Goal: Answer question/provide support: Share knowledge or assist other users

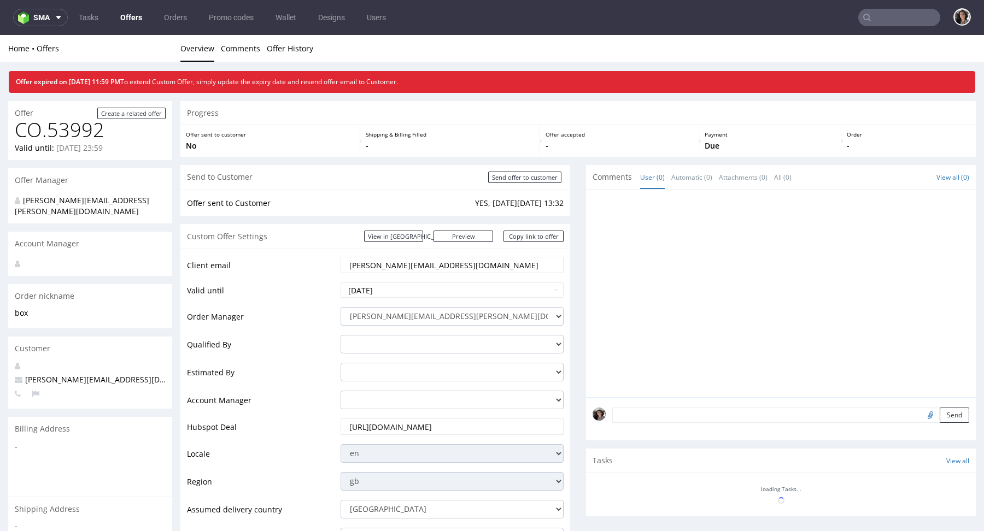
click at [886, 8] on nav "sma Tasks Offers Orders Promo codes Wallet Designs Users" at bounding box center [492, 17] width 984 height 35
click at [886, 25] on input "text" at bounding box center [899, 17] width 82 height 17
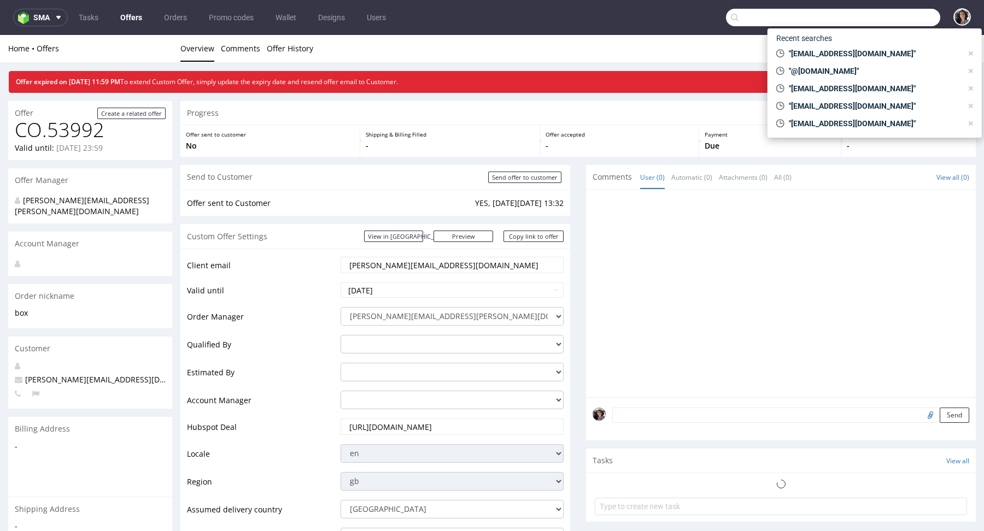
paste input "giorgio.forlani@aceandtate.com"
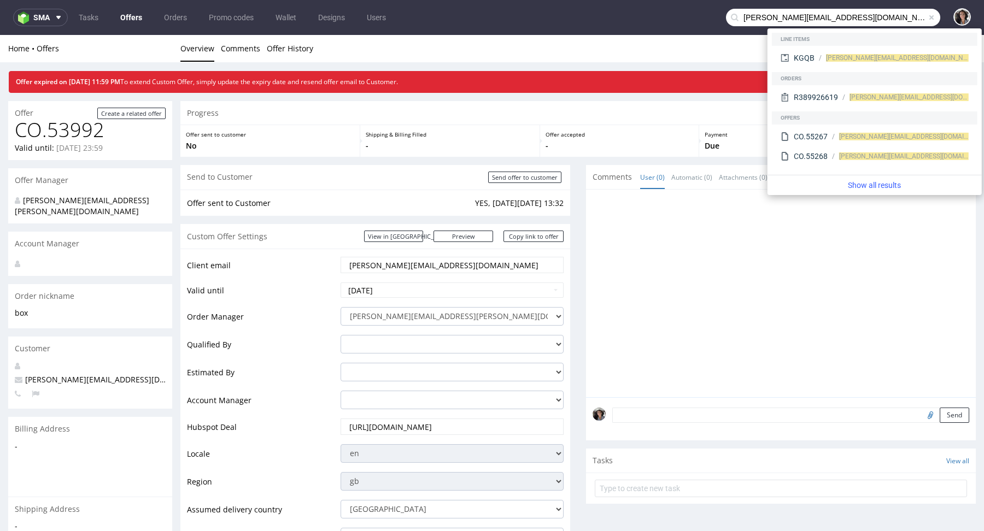
drag, startPoint x: 778, startPoint y: 19, endPoint x: 688, endPoint y: 17, distance: 90.2
click at [688, 17] on nav "sma Tasks Offers Orders Promo codes Wallet Designs Users giorgio.forlani@aceand…" at bounding box center [492, 17] width 984 height 35
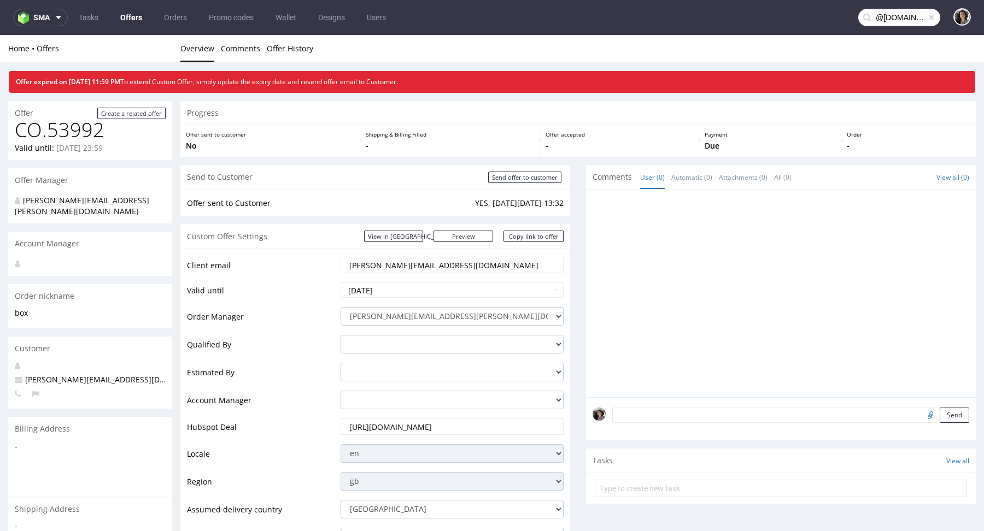
type input "@aceandtate.com"
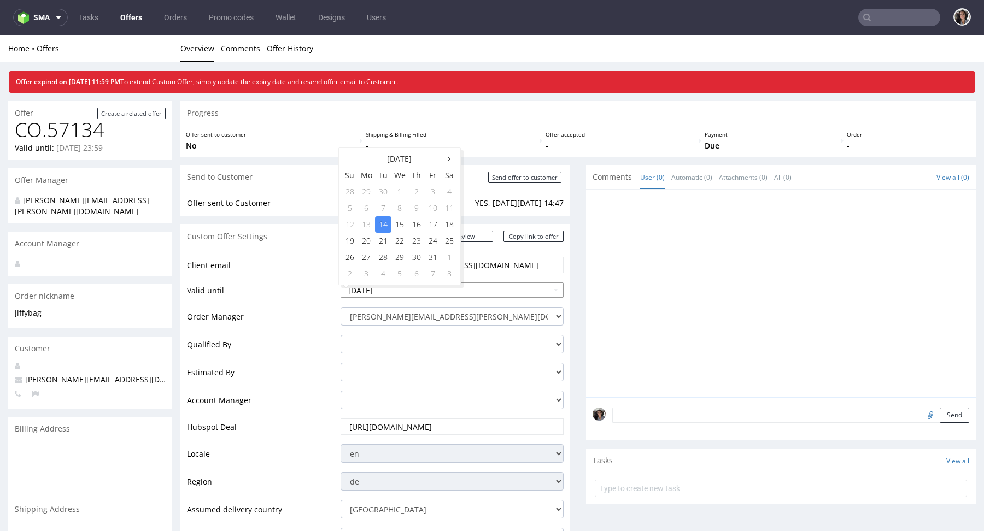
click at [463, 288] on input "[DATE]" at bounding box center [452, 290] width 223 height 15
click at [429, 223] on td "17" at bounding box center [433, 225] width 16 height 16
type input "2025-10-17"
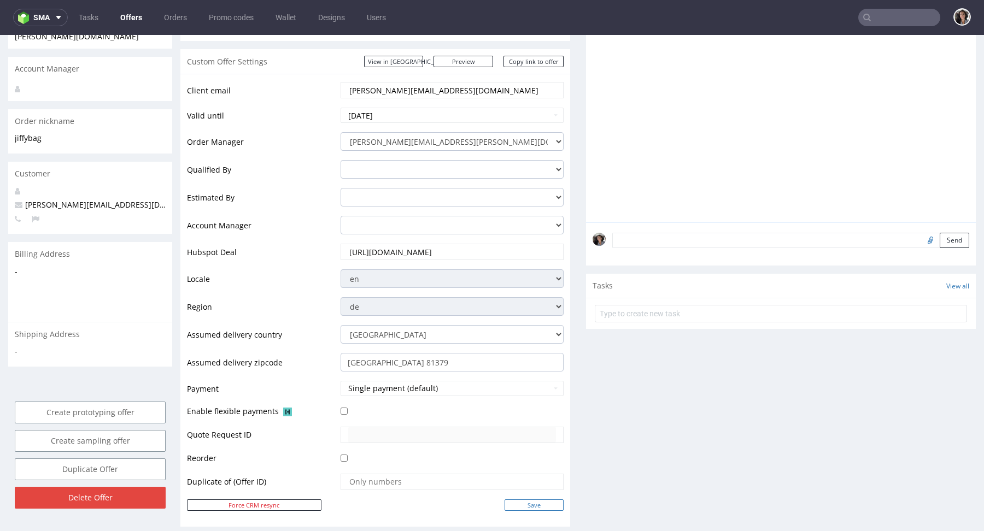
click at [541, 508] on input "Save" at bounding box center [534, 505] width 59 height 11
type input "In progress..."
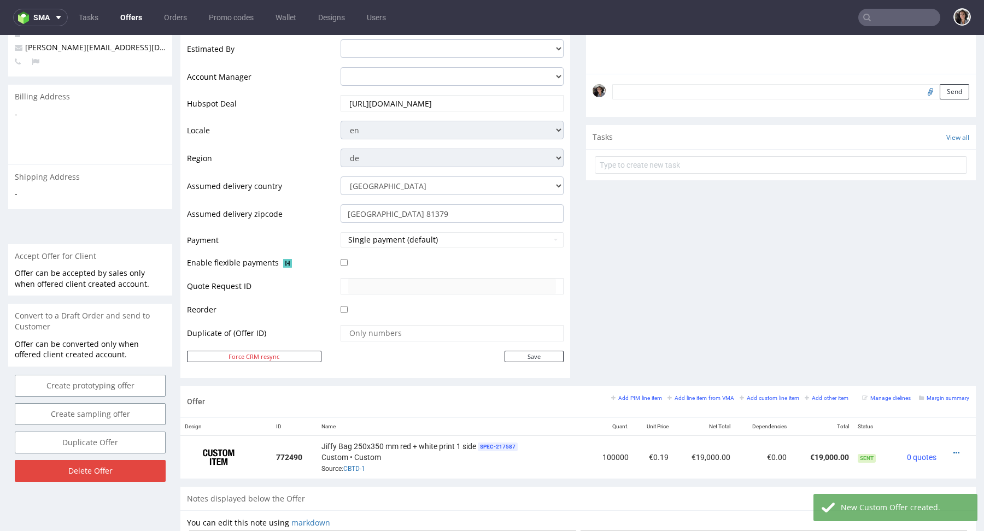
scroll to position [509, 0]
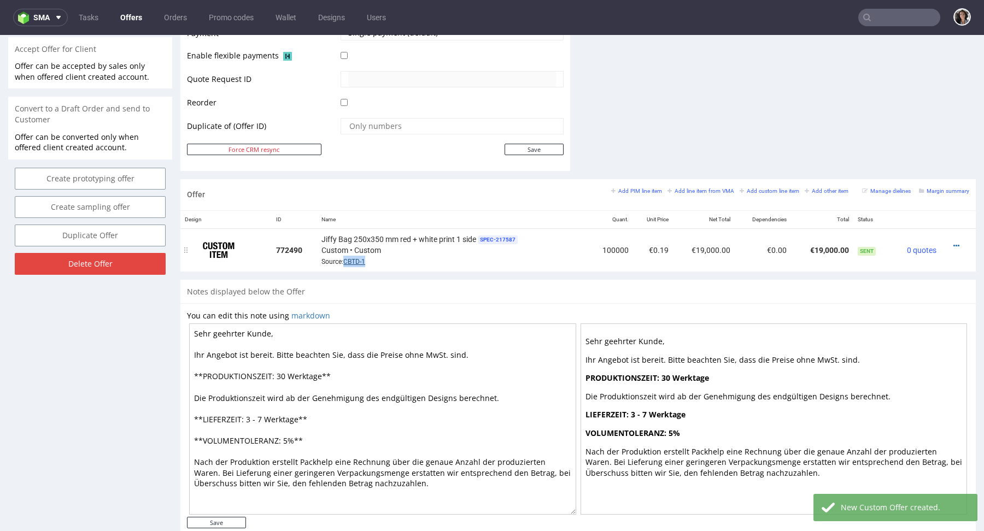
drag, startPoint x: 372, startPoint y: 258, endPoint x: 343, endPoint y: 259, distance: 28.5
click at [343, 259] on div "Jiffy Bag 250x350 mm red + white print 1 side SPEC- 217587 Custom • Custom Sour…" at bounding box center [452, 250] width 261 height 34
copy link "CBTD-1"
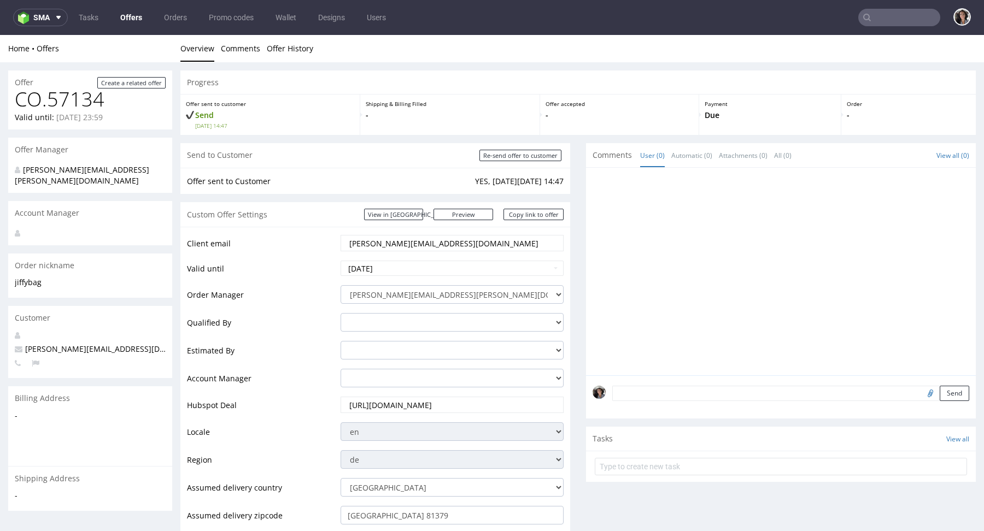
scroll to position [543, 0]
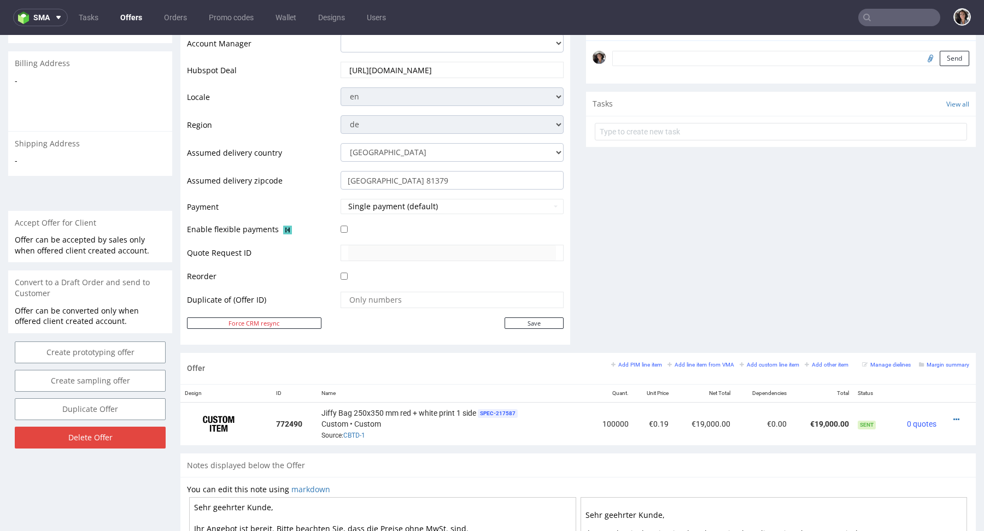
scroll to position [359, 0]
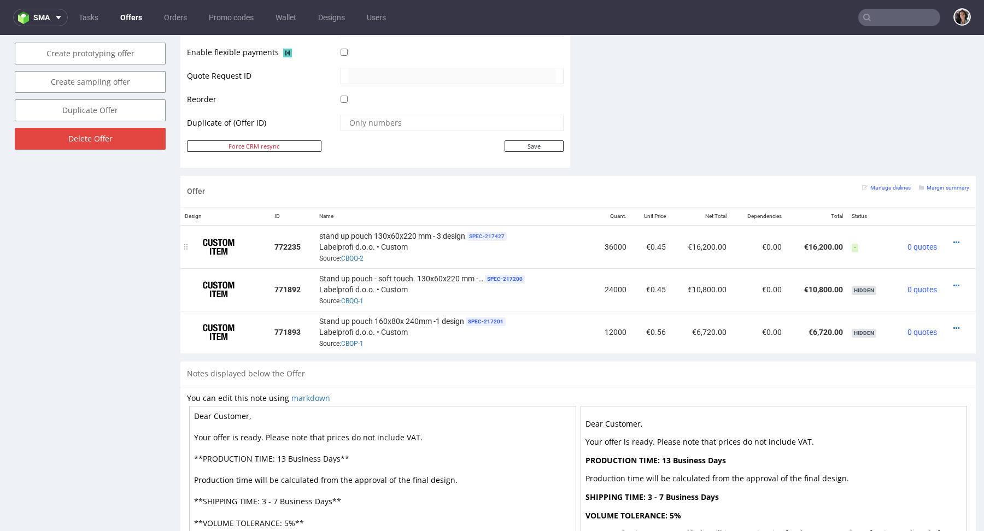
scroll to position [372, 0]
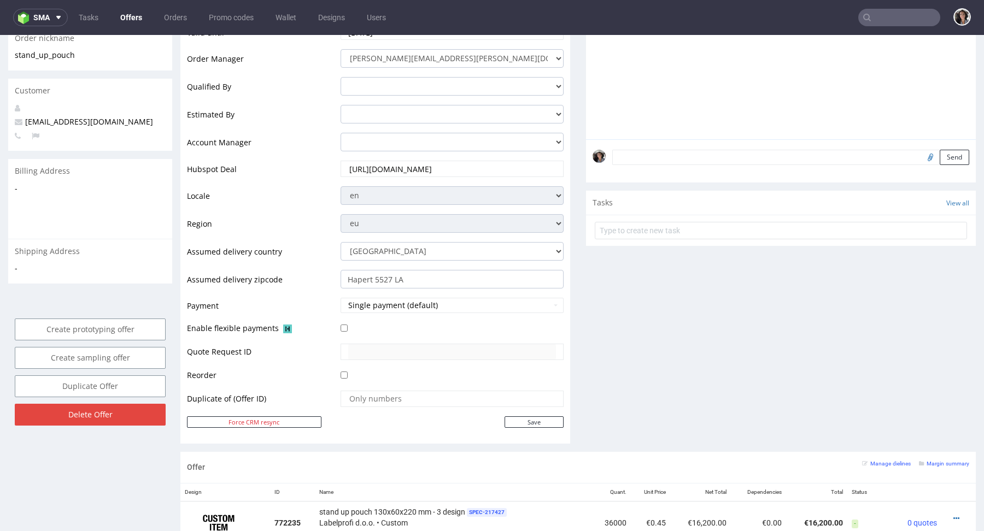
scroll to position [465, 0]
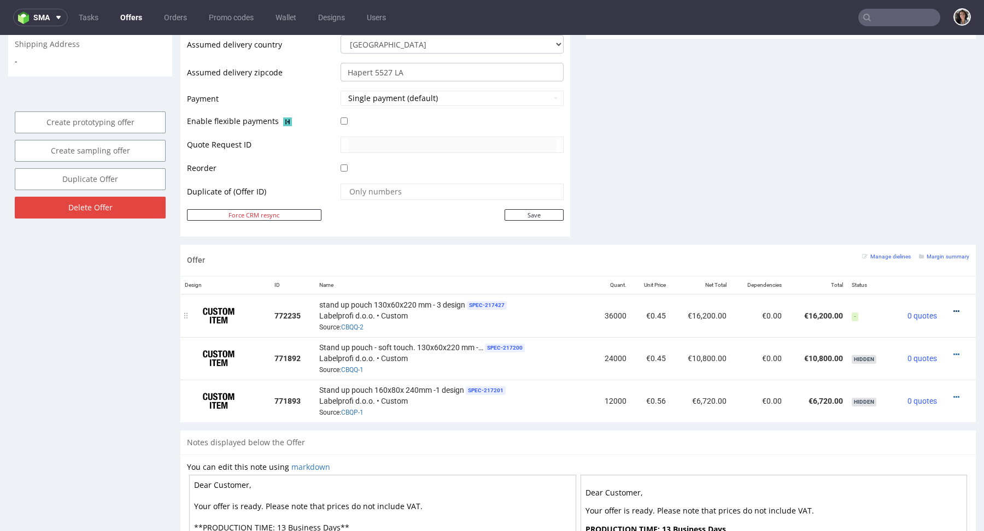
click at [954, 308] on icon at bounding box center [957, 312] width 6 height 8
click at [357, 328] on link "CBQQ-2" at bounding box center [352, 328] width 22 height 8
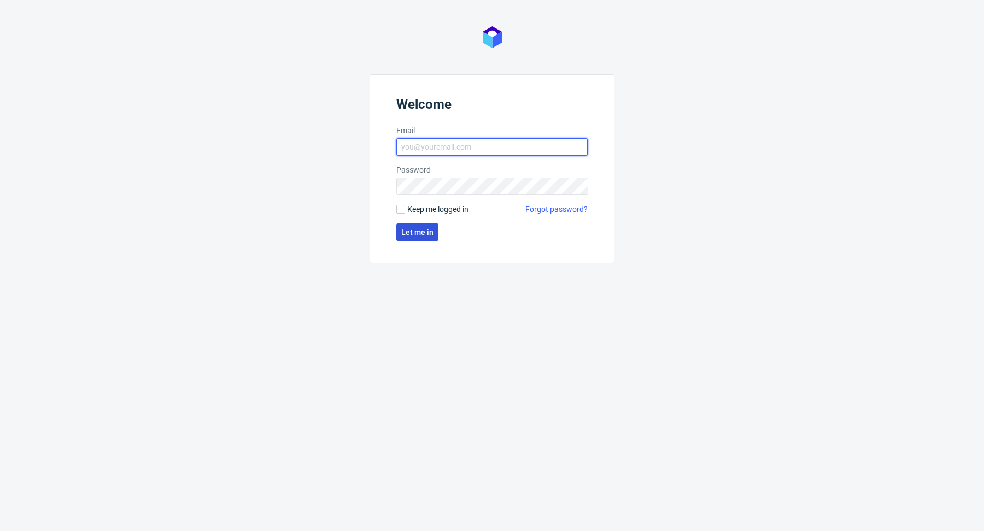
type input "[PERSON_NAME][EMAIL_ADDRESS][PERSON_NAME][DOMAIN_NAME]"
click at [420, 233] on span "Let me in" at bounding box center [417, 233] width 32 height 8
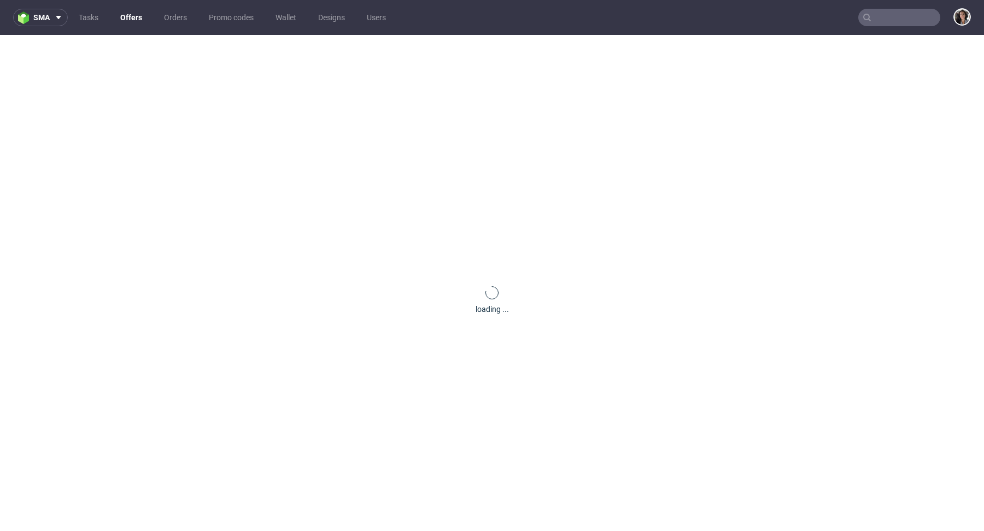
click at [885, 14] on input "text" at bounding box center [899, 17] width 82 height 17
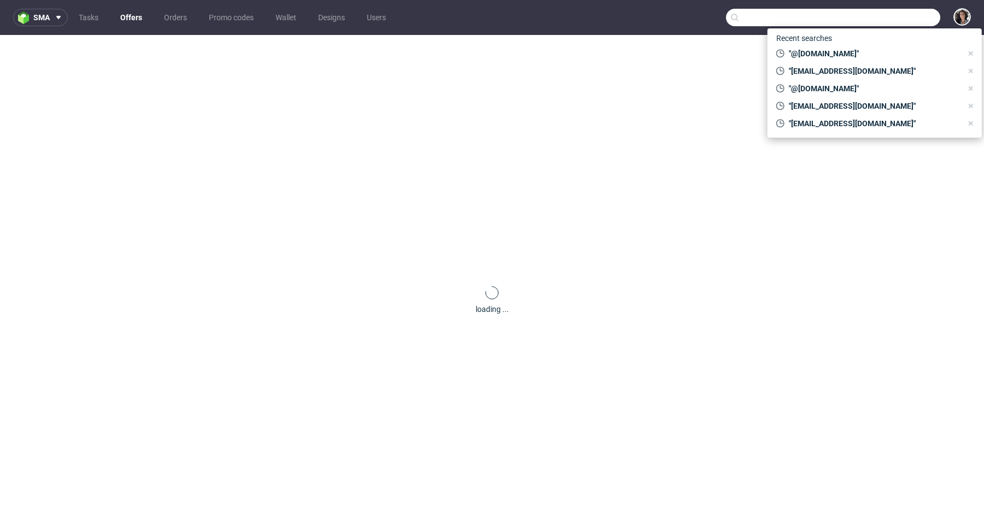
paste input "ohmydough.pt@gmail.com"
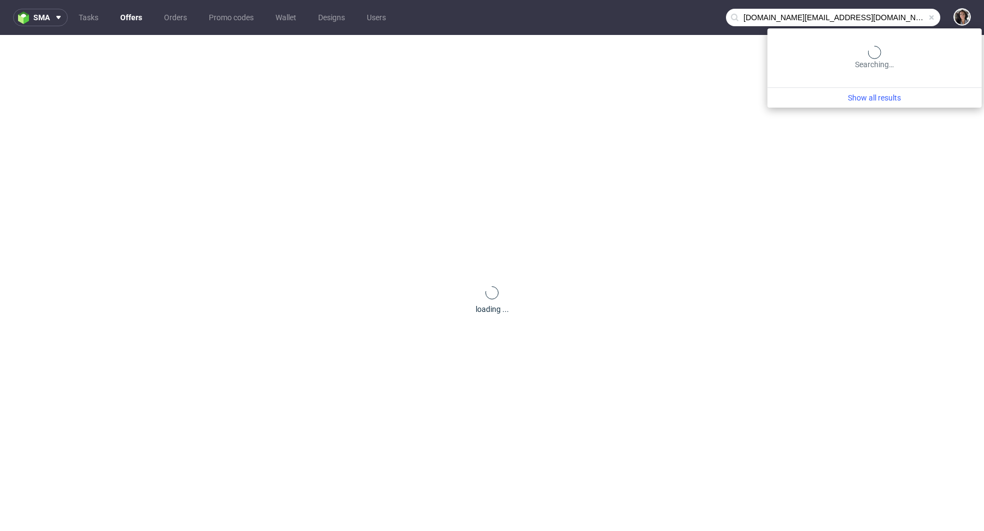
type input "ohmydough.pt@gmail.com"
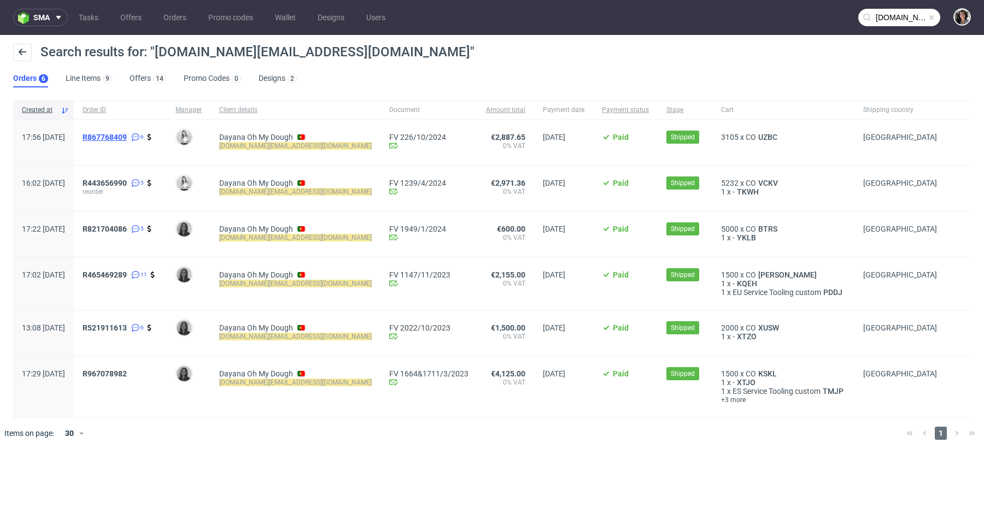
click at [127, 138] on span "R867768409" at bounding box center [105, 137] width 44 height 9
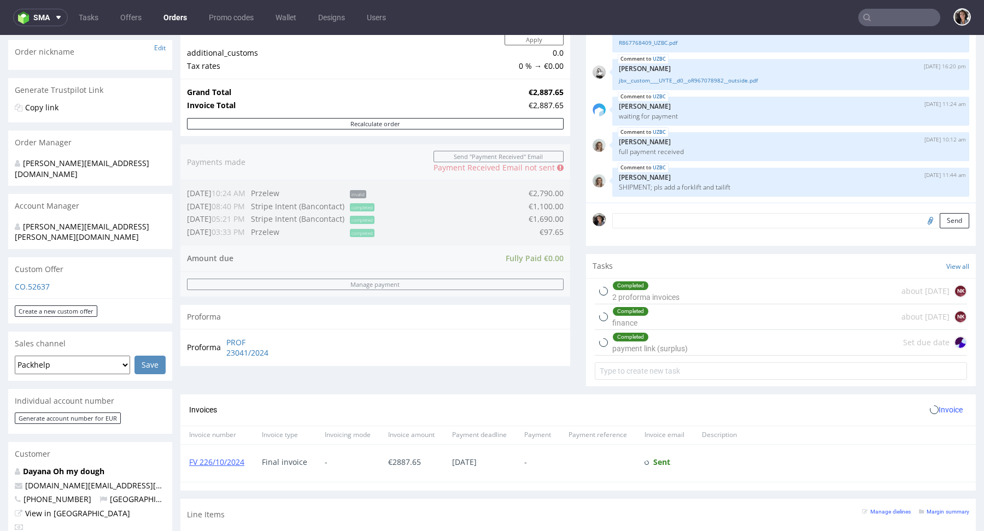
scroll to position [555, 0]
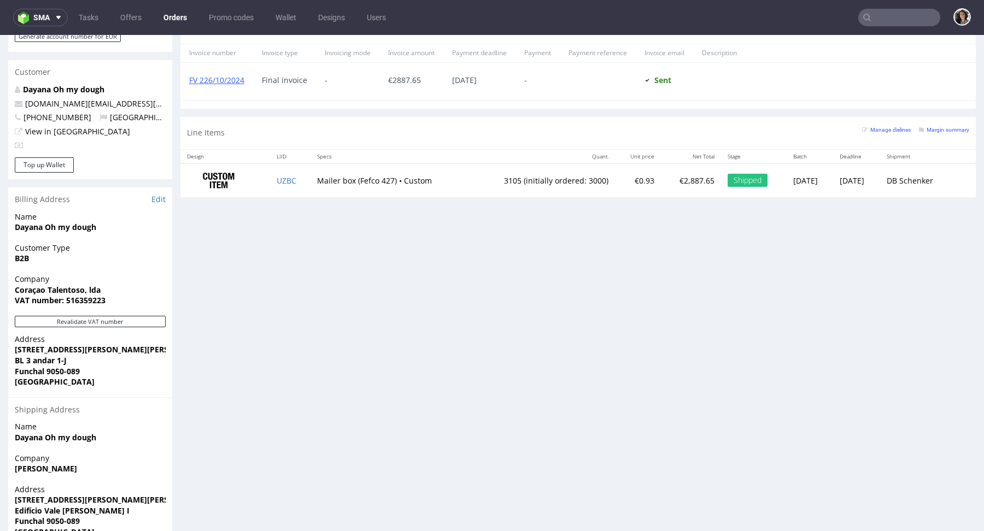
type input "ohmydough.pt@gmail.com"
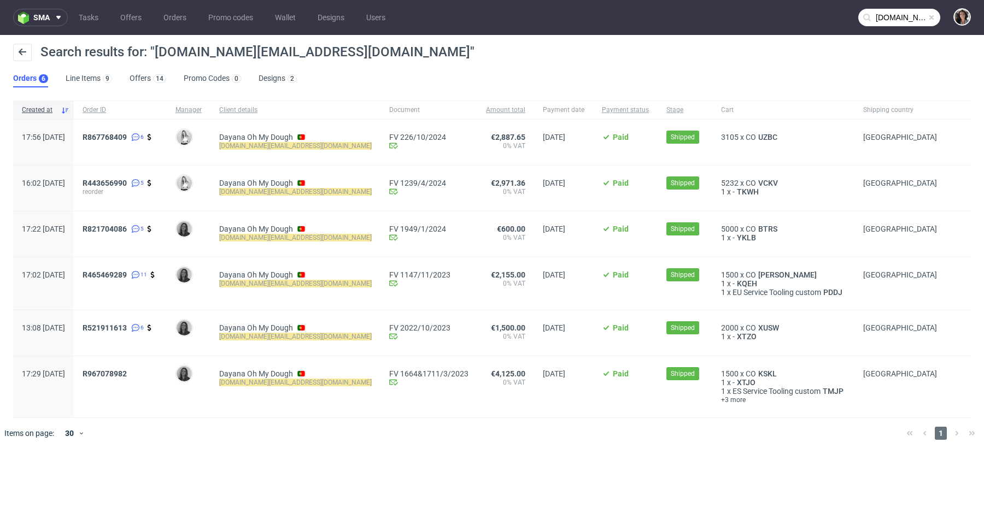
click at [138, 177] on div "R443656990 5 reorder" at bounding box center [120, 188] width 93 height 45
click at [127, 180] on span "R443656990" at bounding box center [105, 183] width 44 height 9
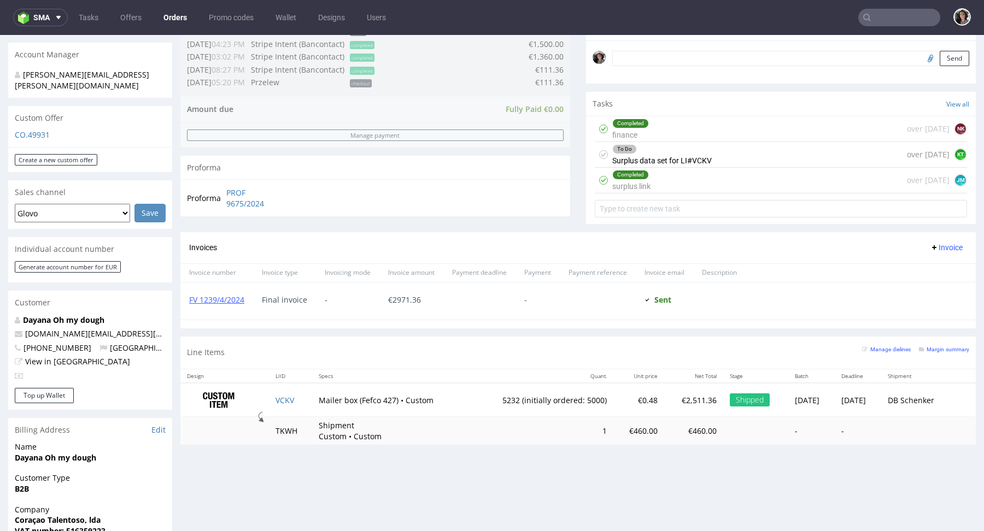
scroll to position [459, 0]
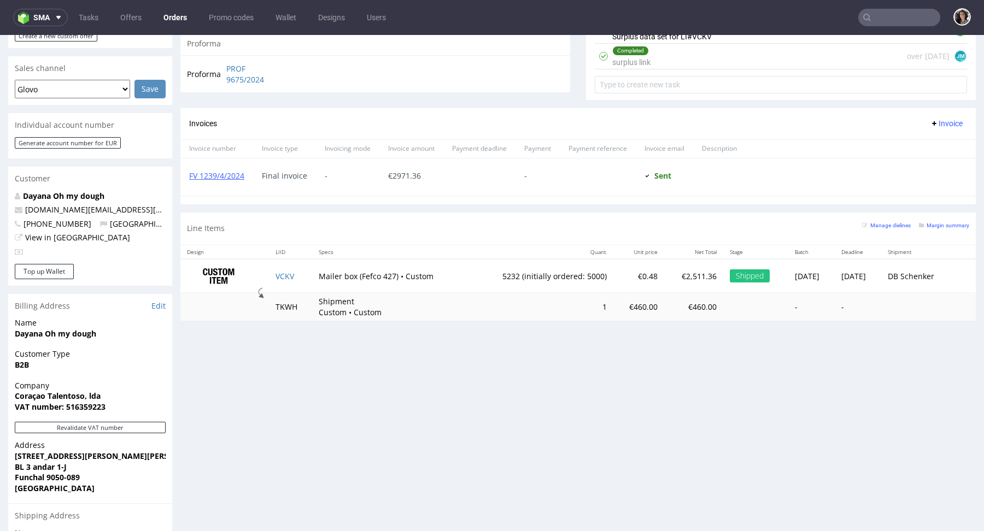
type input "[DOMAIN_NAME][EMAIL_ADDRESS][DOMAIN_NAME]"
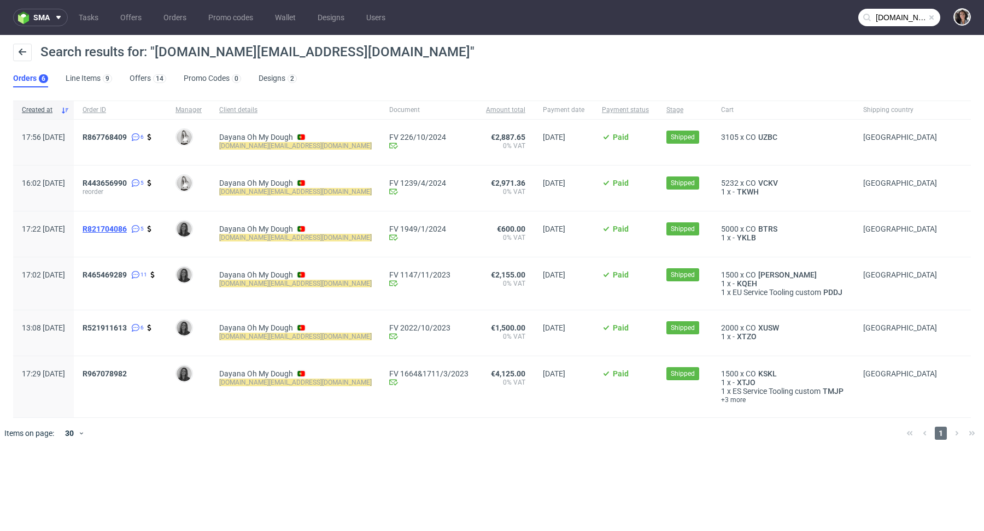
click at [127, 225] on span "R821704086" at bounding box center [105, 229] width 44 height 9
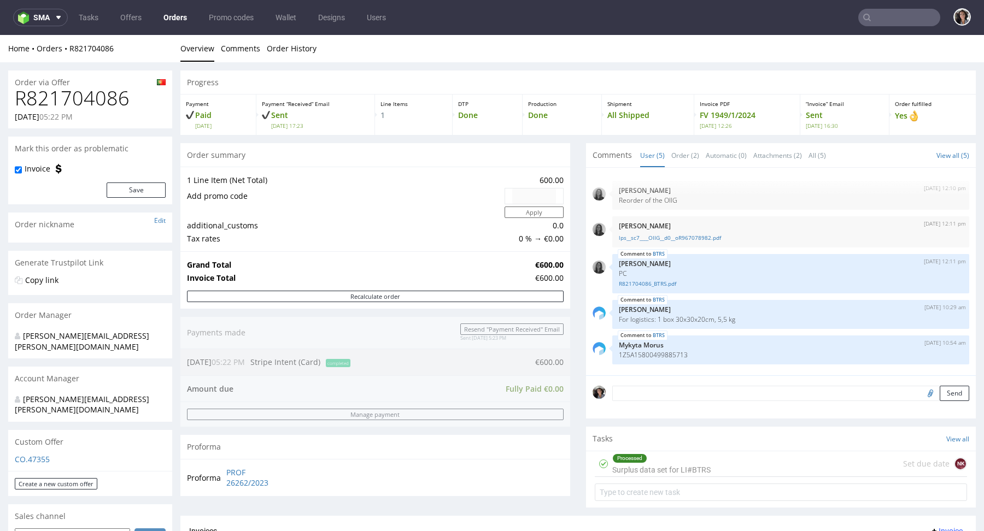
type input "ohmydough.pt@gmail.com"
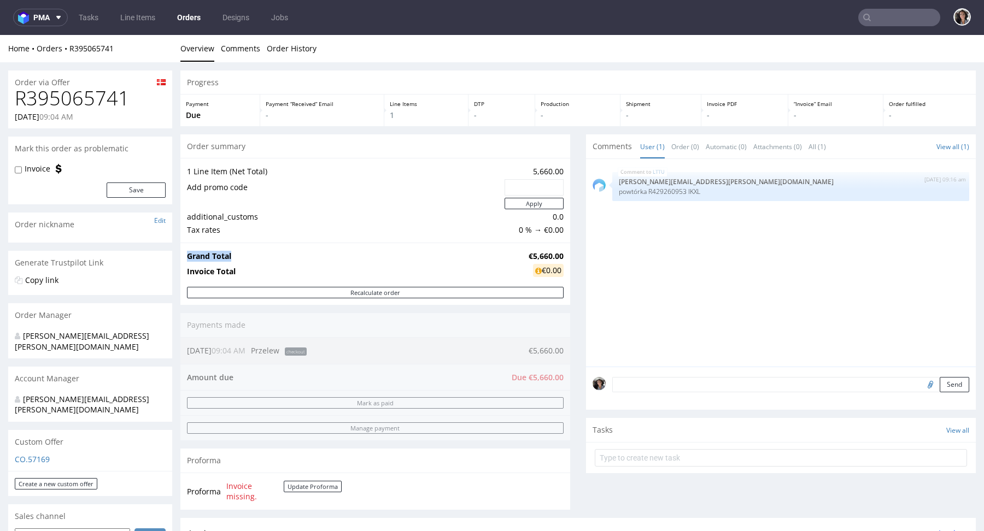
drag, startPoint x: 560, startPoint y: 254, endPoint x: 514, endPoint y: 253, distance: 45.9
click at [514, 253] on div "Grand Total €5,660.00 Invoice Total €0.00" at bounding box center [375, 265] width 390 height 44
click at [514, 253] on td "Grand Total" at bounding box center [356, 256] width 339 height 13
drag, startPoint x: 519, startPoint y: 253, endPoint x: 557, endPoint y: 250, distance: 37.8
click at [557, 251] on strong "€5,660.00" at bounding box center [546, 256] width 35 height 10
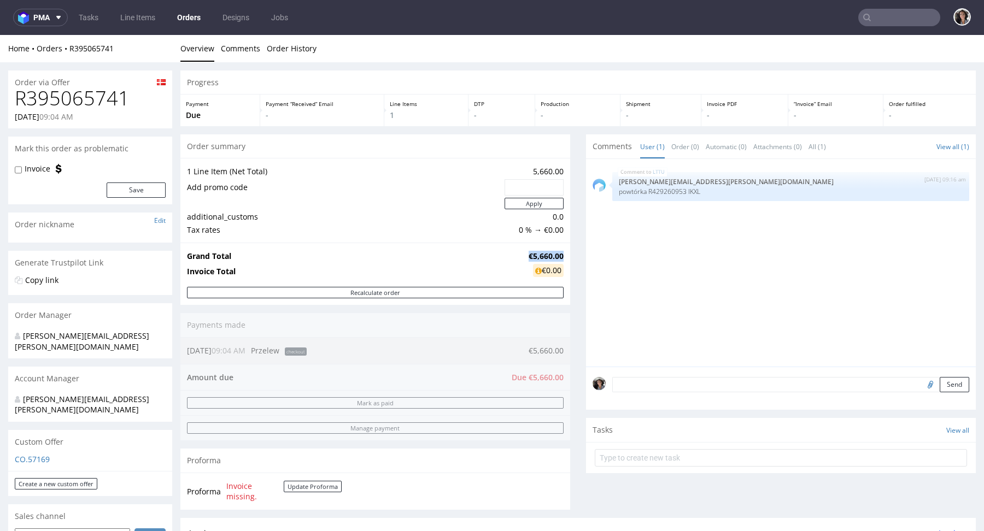
copy strong "€5,660.00"
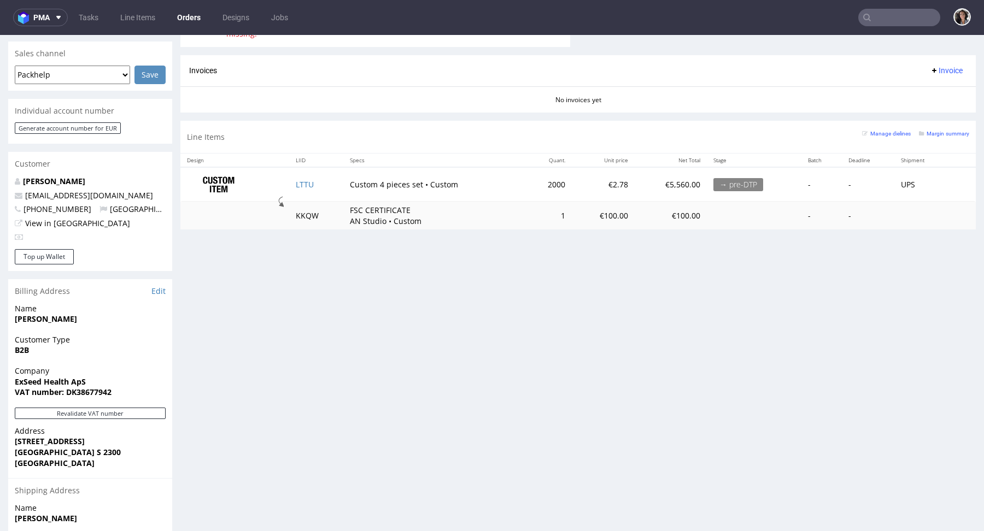
scroll to position [514, 0]
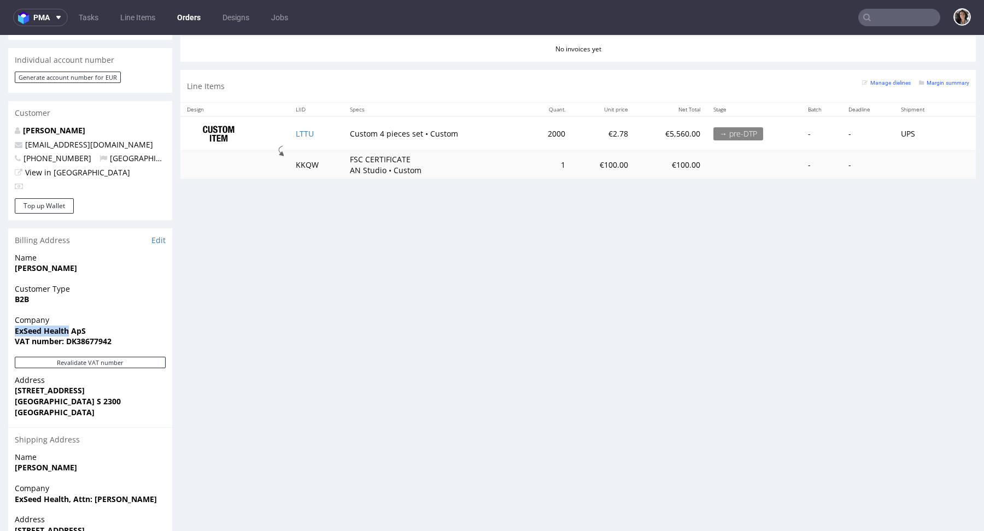
drag, startPoint x: 70, startPoint y: 311, endPoint x: 0, endPoint y: 311, distance: 70.0
click at [0, 311] on div "Order via Offer R395065741 15.10.2025 09:04 AM Mark this order as problematic I…" at bounding box center [492, 72] width 984 height 1048
copy strong "ExSeed Health"
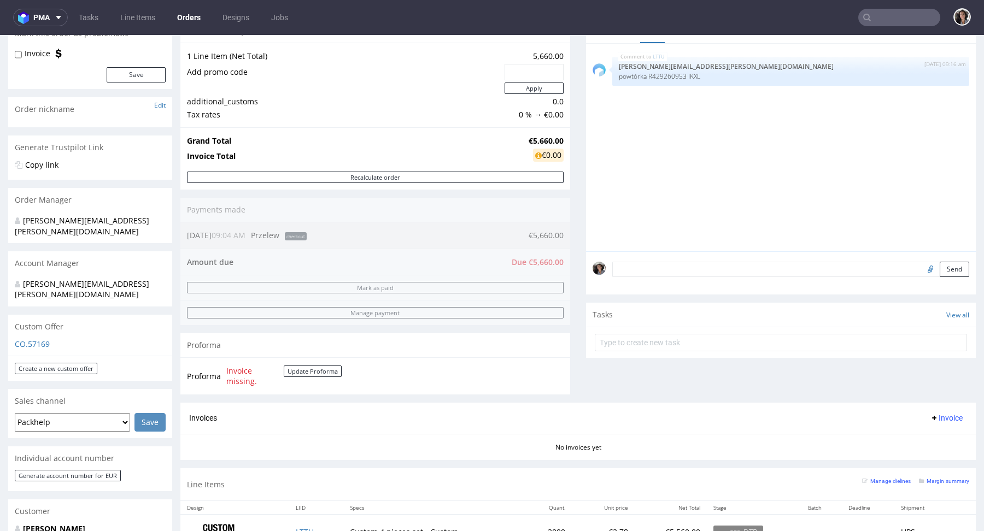
scroll to position [393, 0]
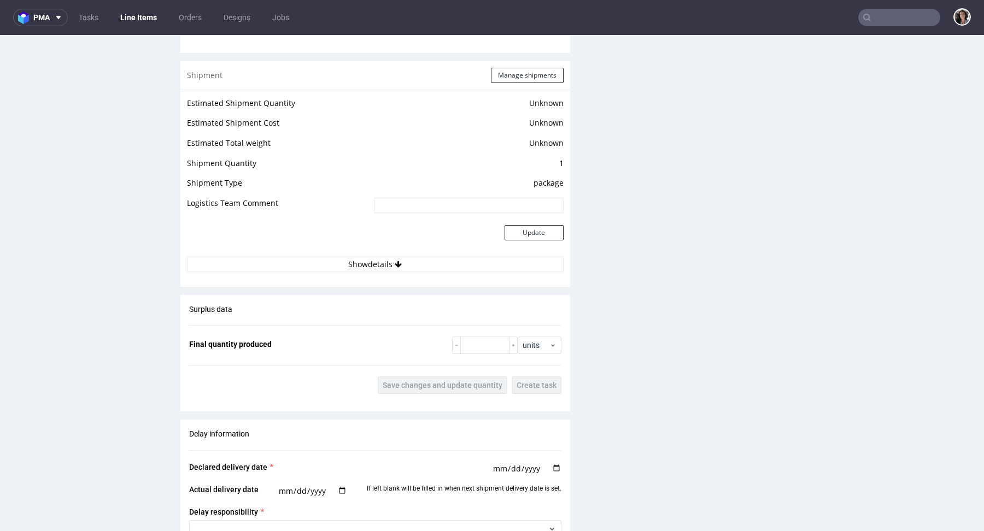
scroll to position [1369, 0]
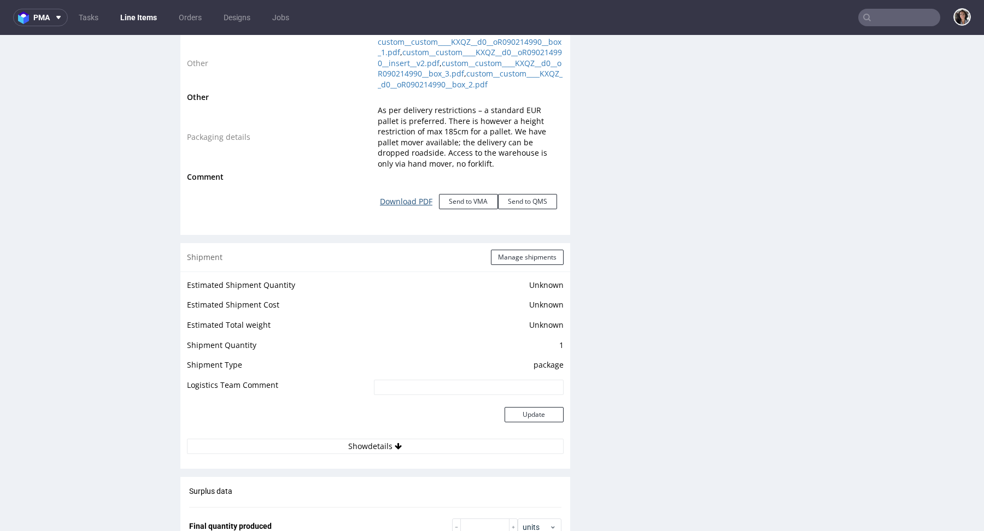
click at [416, 214] on link "Download PDF" at bounding box center [406, 202] width 66 height 24
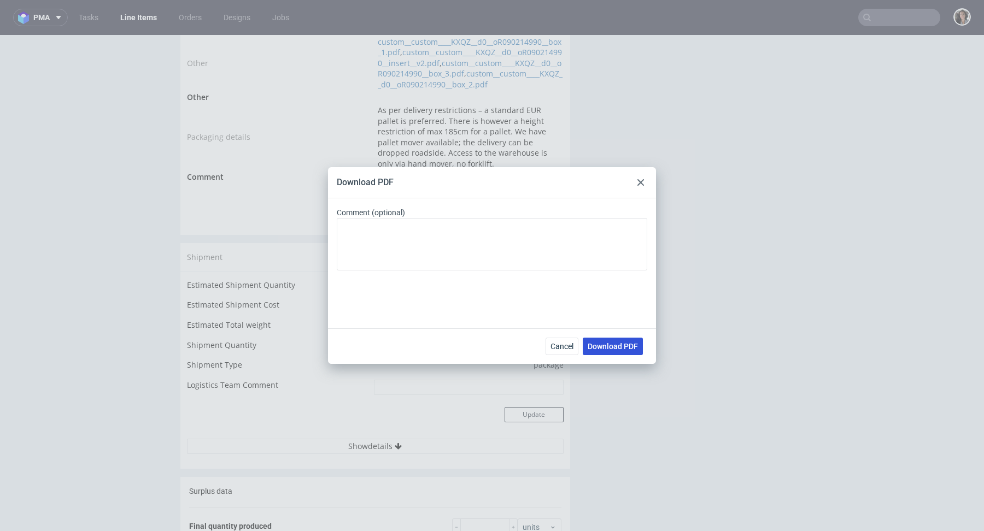
click at [618, 354] on button "Download PDF" at bounding box center [613, 346] width 60 height 17
click at [474, 97] on div "Download PDF Comment (optional) Cancel Download PDF" at bounding box center [492, 265] width 984 height 531
click at [639, 179] on icon at bounding box center [641, 182] width 7 height 7
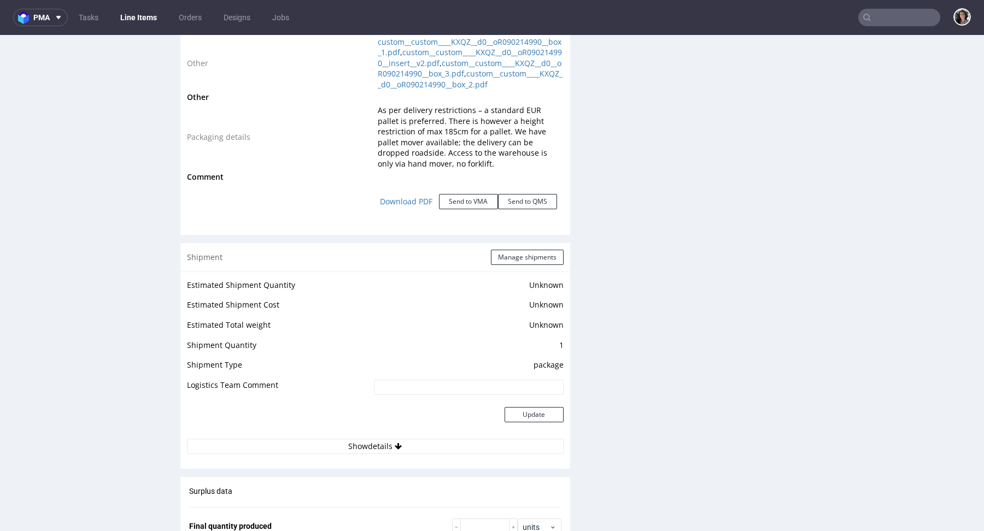
scroll to position [0, 0]
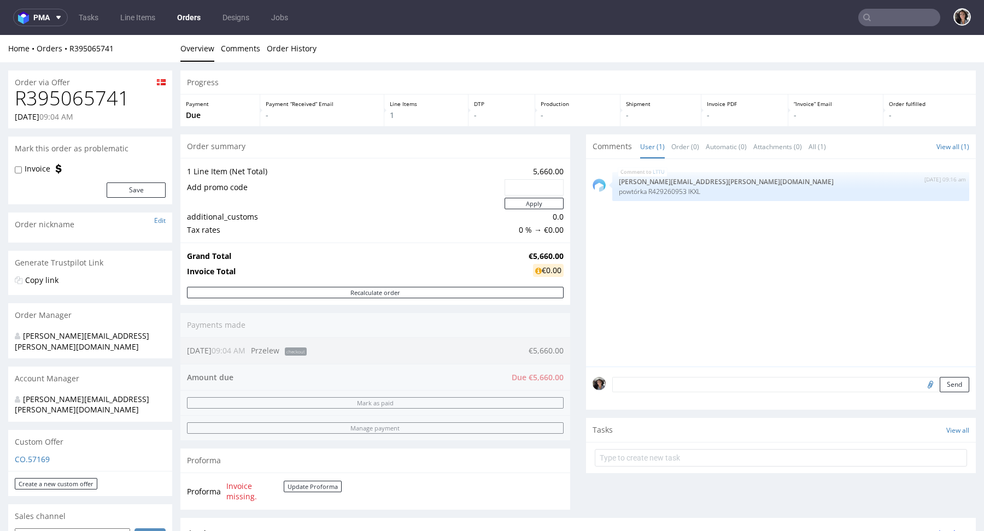
scroll to position [234, 0]
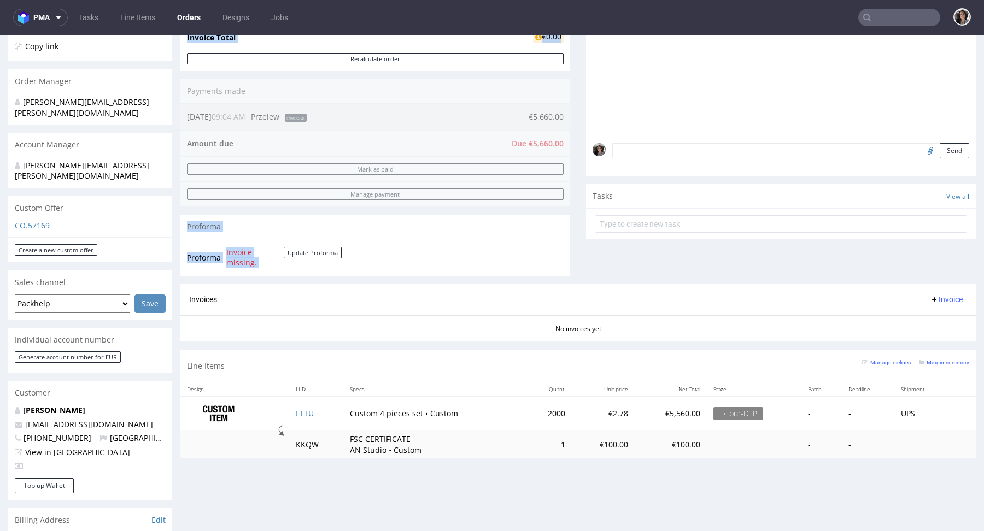
drag, startPoint x: 577, startPoint y: 47, endPoint x: 311, endPoint y: 22, distance: 267.5
click at [311, 22] on html "Production Shipped DTP Orders Offers Shipments Designs Promotions Users Jobs Ad…" at bounding box center [492, 341] width 984 height 1080
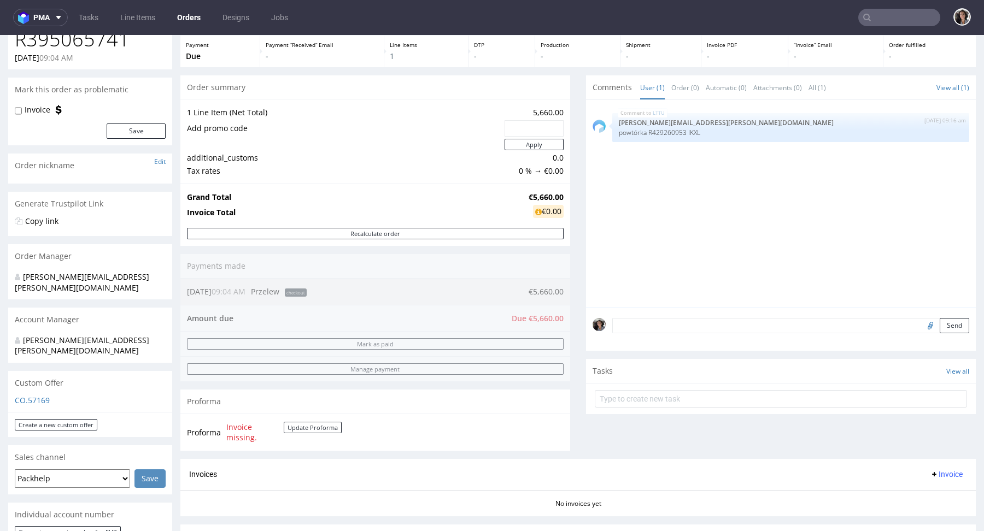
scroll to position [94, 0]
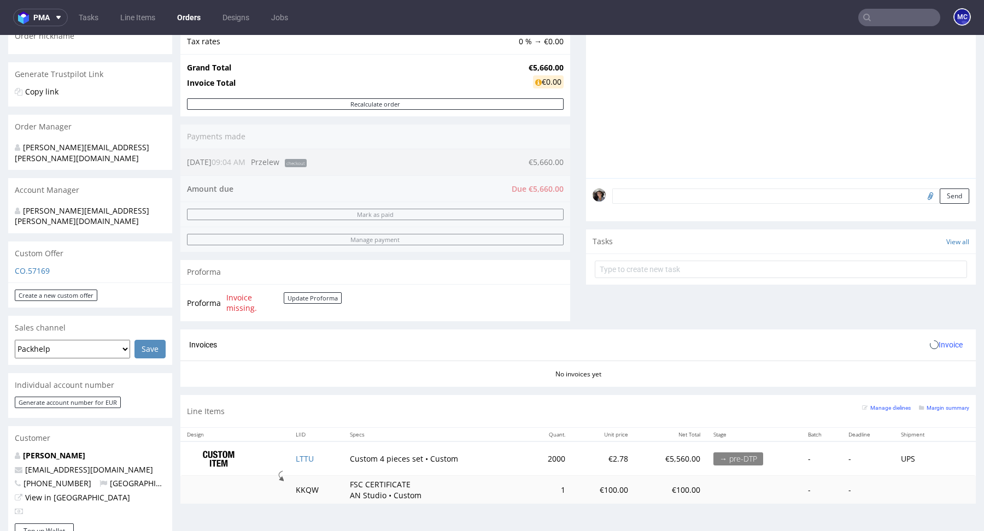
scroll to position [436, 0]
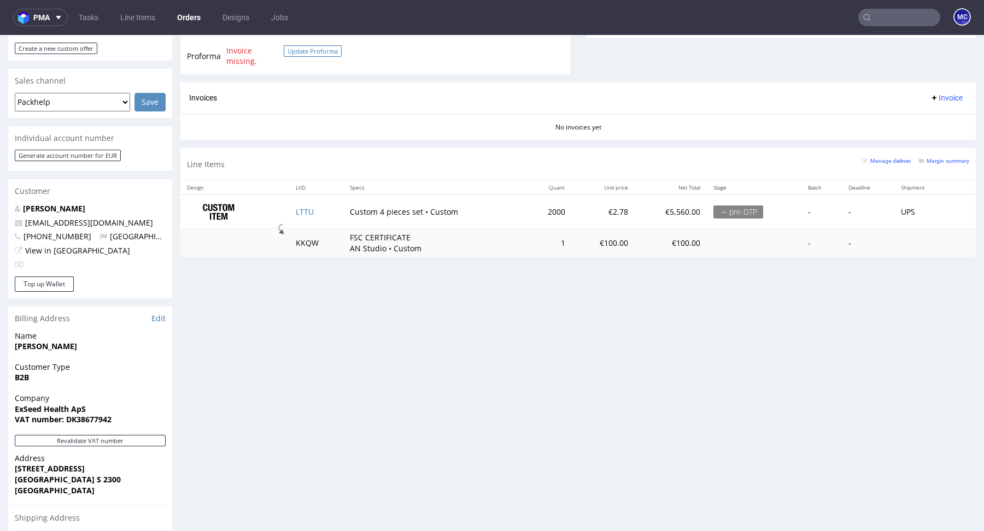
click at [291, 48] on button "Update Proforma" at bounding box center [313, 50] width 58 height 11
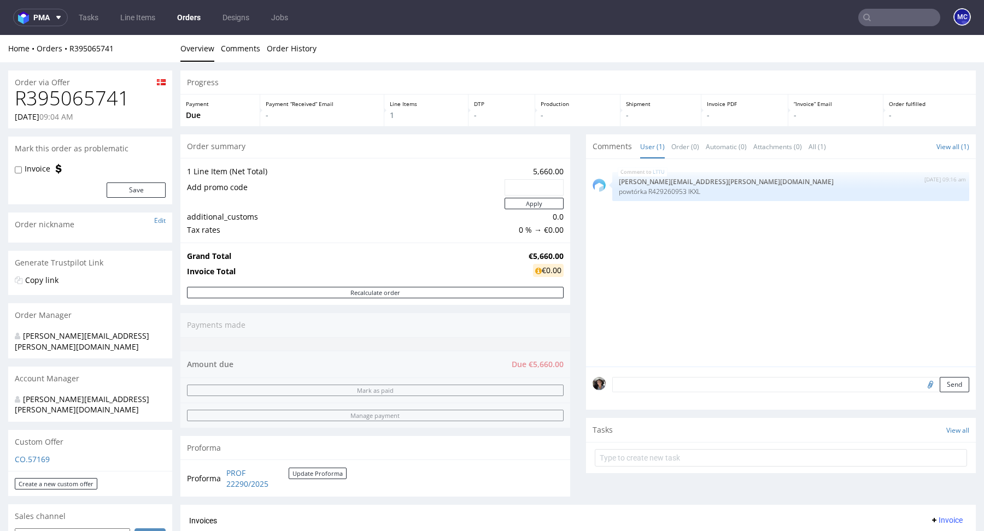
scroll to position [261, 0]
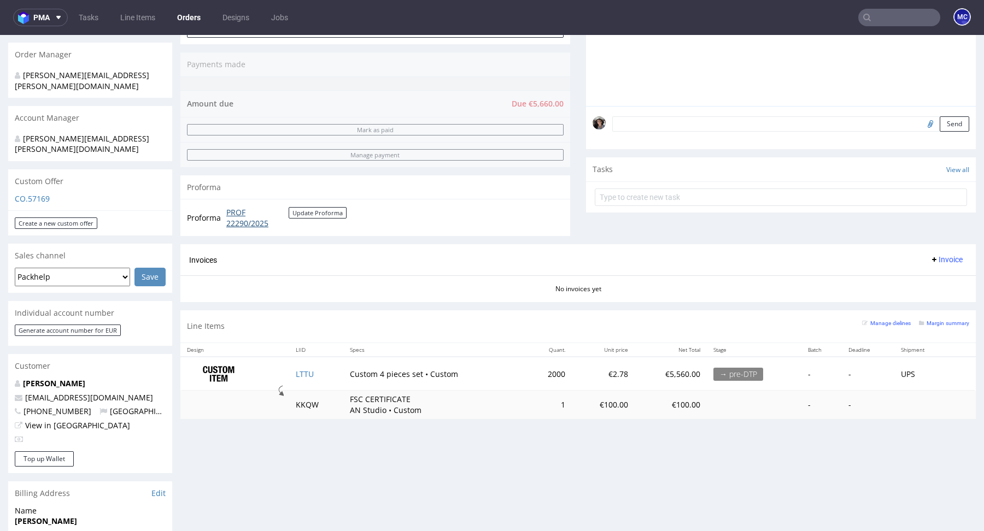
click at [233, 212] on link "PROF 22290/2025" at bounding box center [257, 217] width 62 height 21
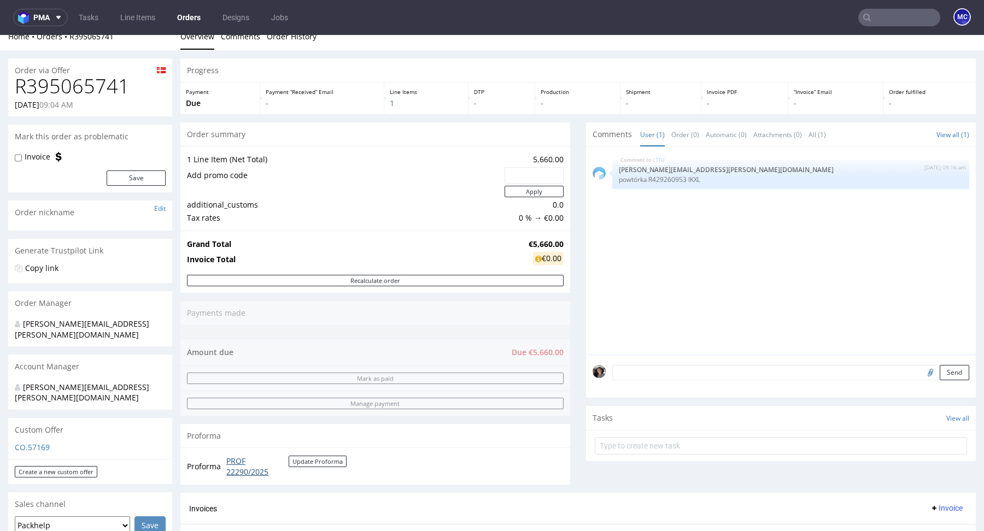
scroll to position [0, 0]
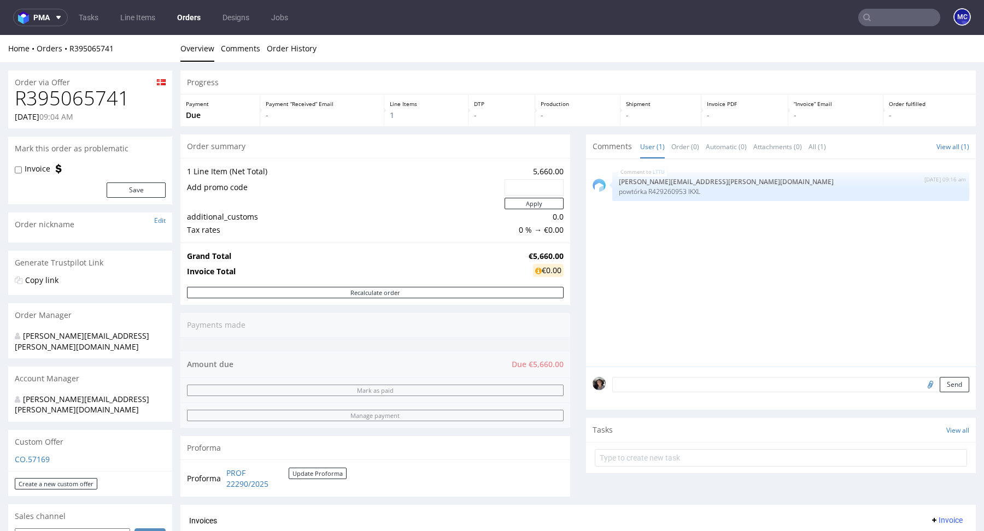
click at [83, 100] on h1 "R395065741" at bounding box center [90, 98] width 151 height 22
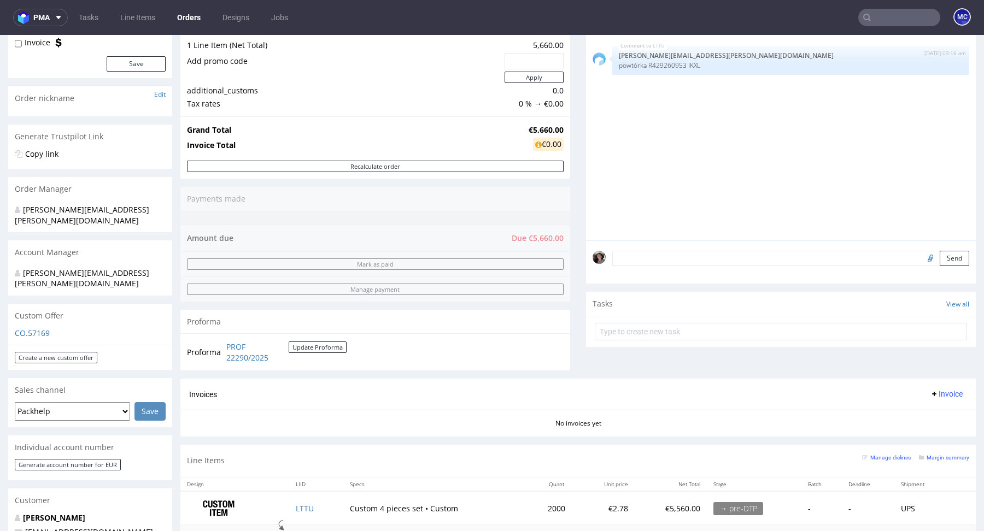
scroll to position [148, 0]
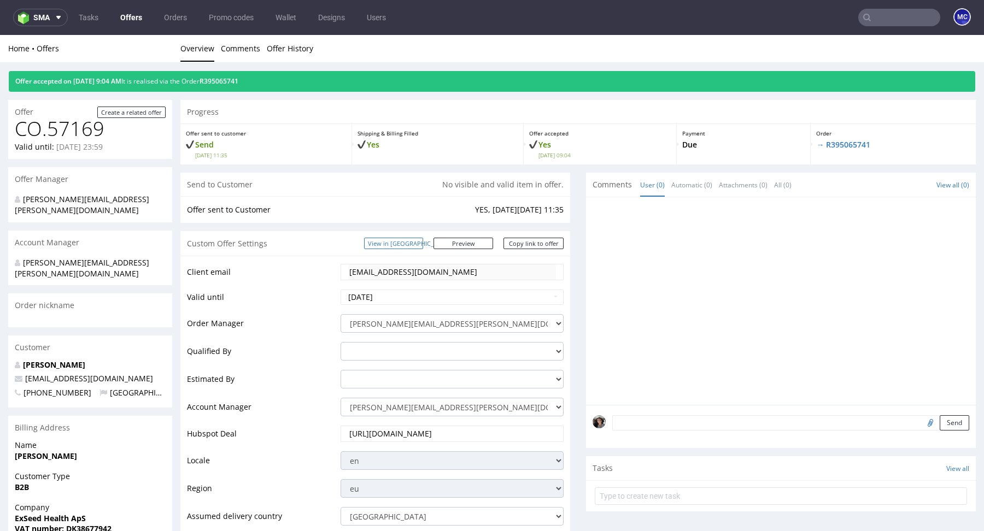
click at [412, 243] on link "View in [GEOGRAPHIC_DATA]" at bounding box center [393, 243] width 59 height 11
copy link "R395065741"
drag, startPoint x: 269, startPoint y: 84, endPoint x: 222, endPoint y: 83, distance: 47.0
click at [222, 83] on div "Offer accepted on 15.10.2025 9:04 AM It is realised via the Order R395065741" at bounding box center [492, 81] width 967 height 21
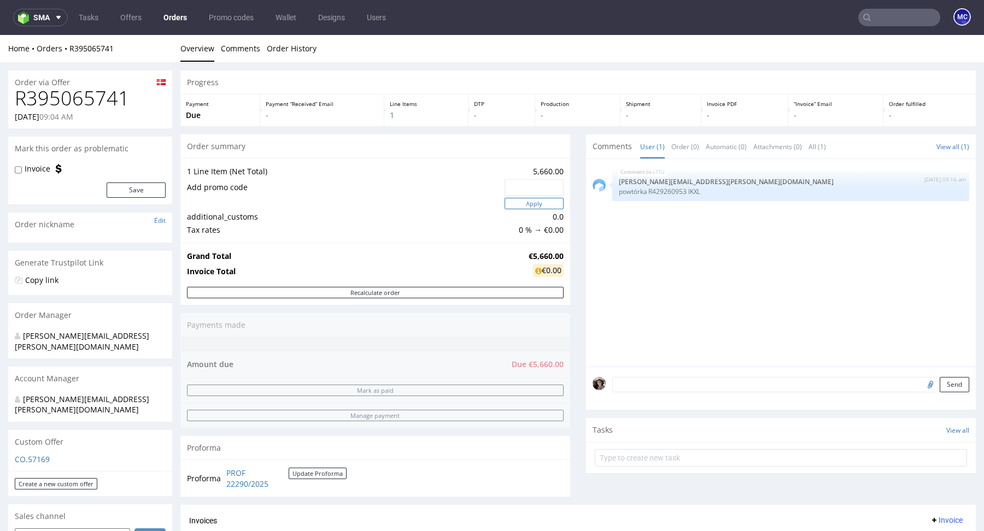
scroll to position [274, 0]
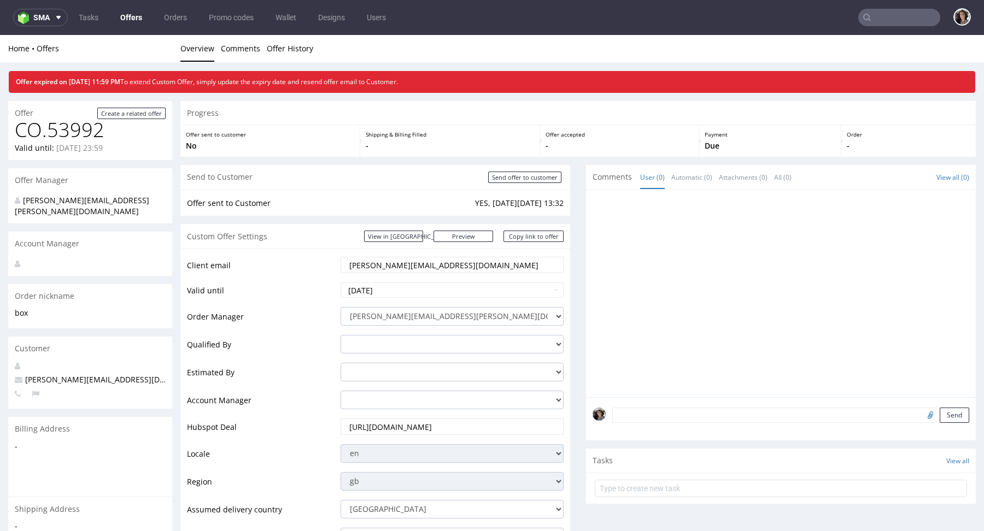
click at [878, 19] on input "text" at bounding box center [899, 17] width 82 height 17
paste input "ohmydough.pt@gmail.com"
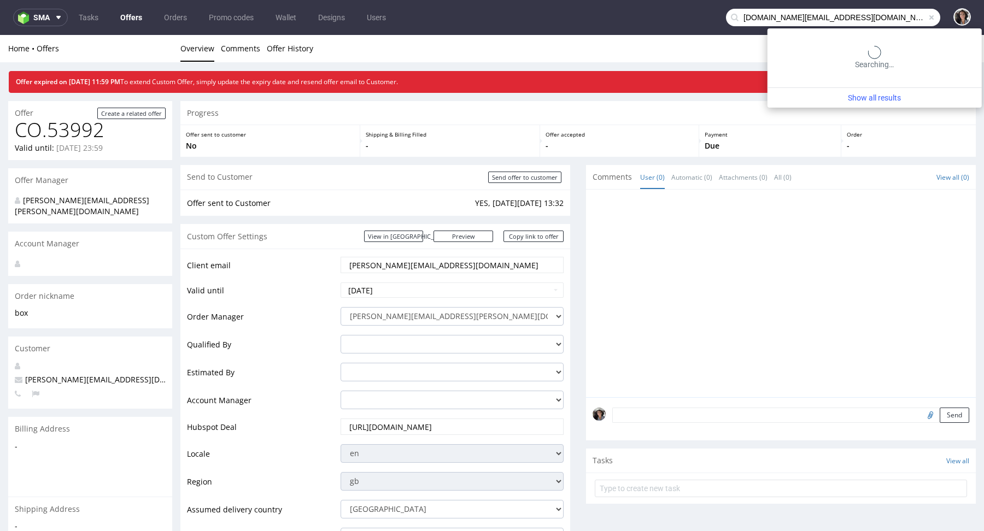
type input "ohmydough.pt@gmail.com"
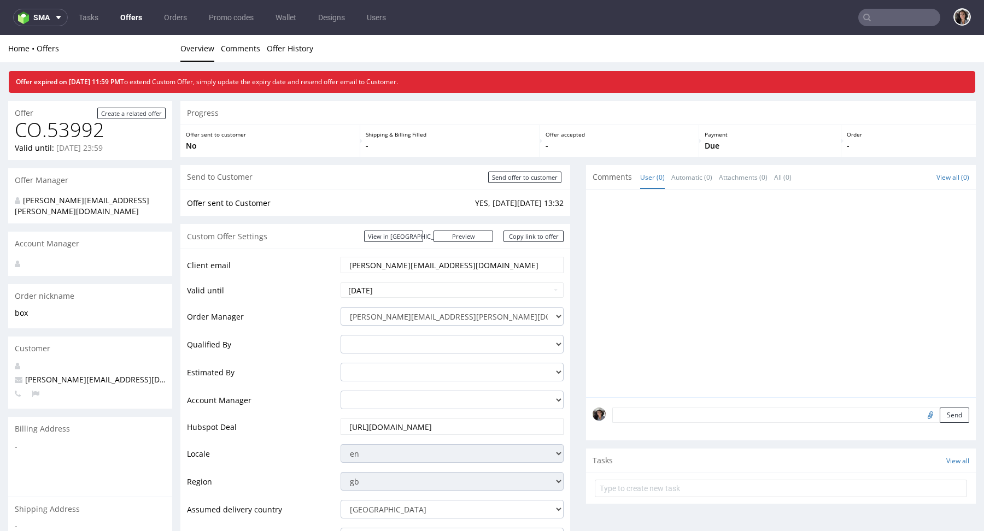
click at [435, 267] on input "[PERSON_NAME][EMAIL_ADDRESS][DOMAIN_NAME]" at bounding box center [452, 265] width 208 height 15
click at [435, 267] on input "jenna@fanfinders.com" at bounding box center [452, 265] width 208 height 15
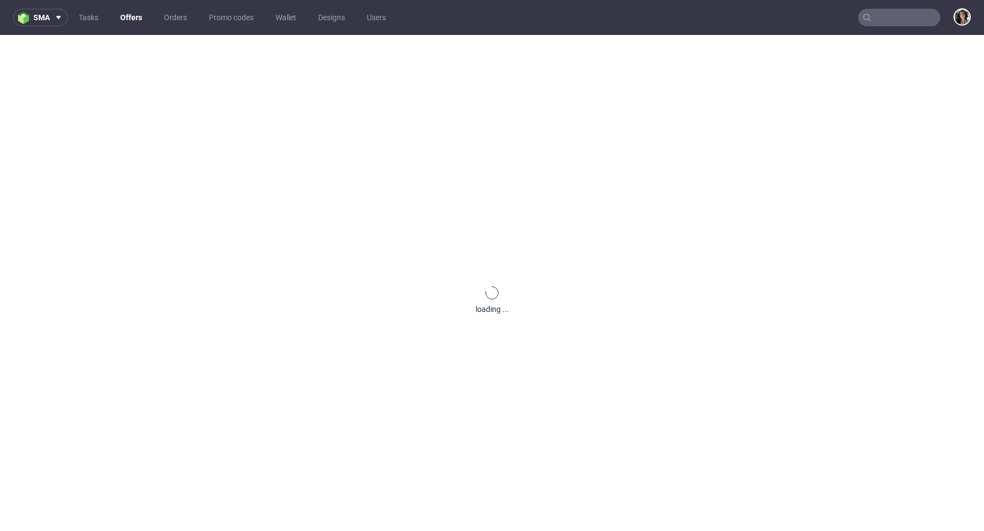
click at [893, 27] on nav "sma Tasks Offers Orders Promo codes Wallet Designs Users" at bounding box center [492, 17] width 984 height 35
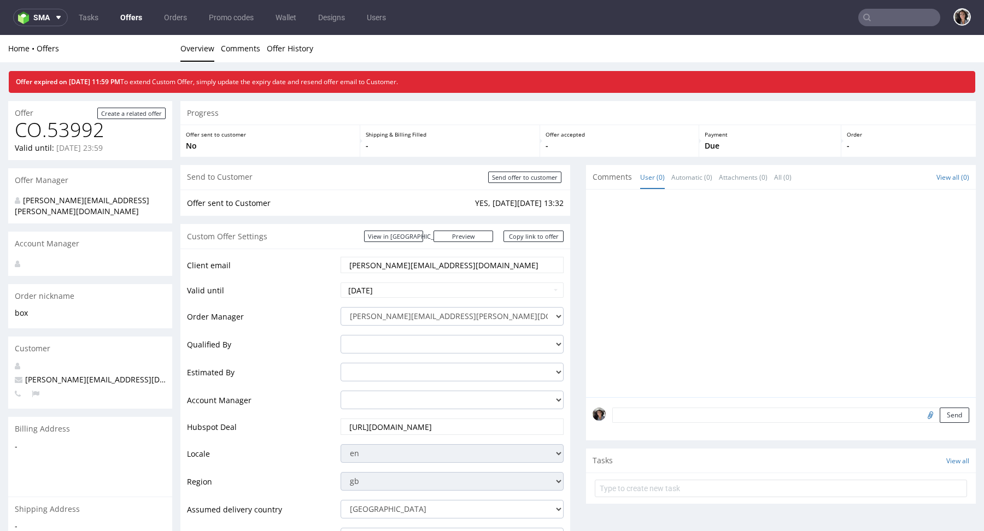
click at [881, 14] on input "text" at bounding box center [899, 17] width 82 height 17
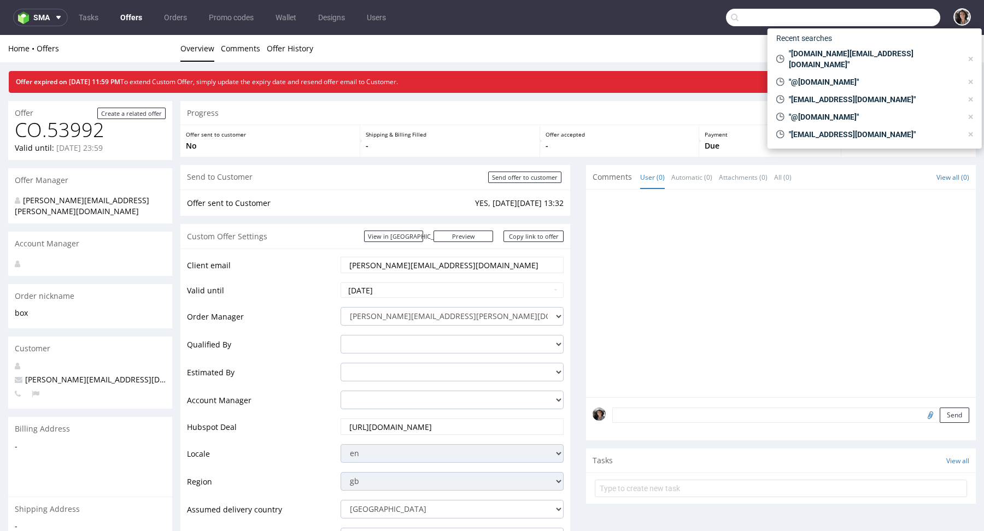
paste input "ohmydough.pt@gmail.com"
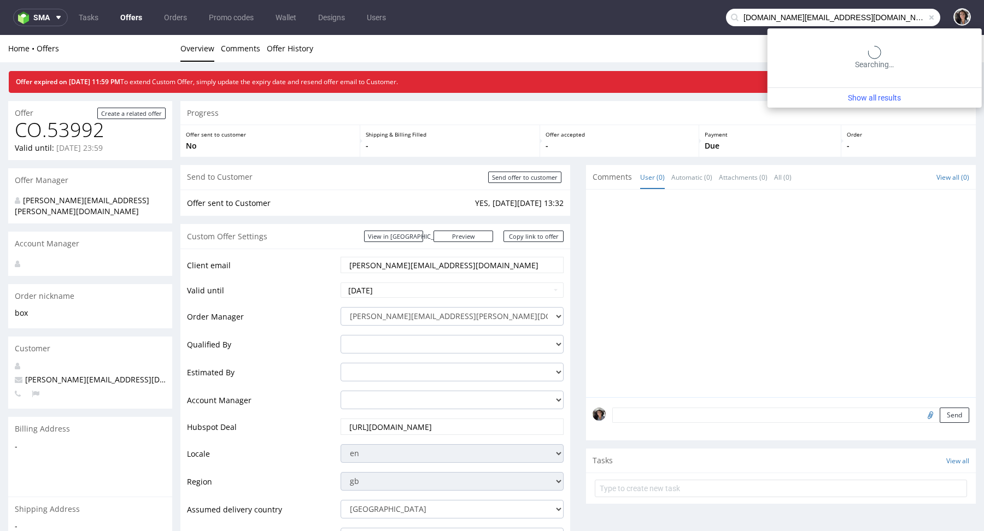
type input "ohmydough.pt@gmail.com"
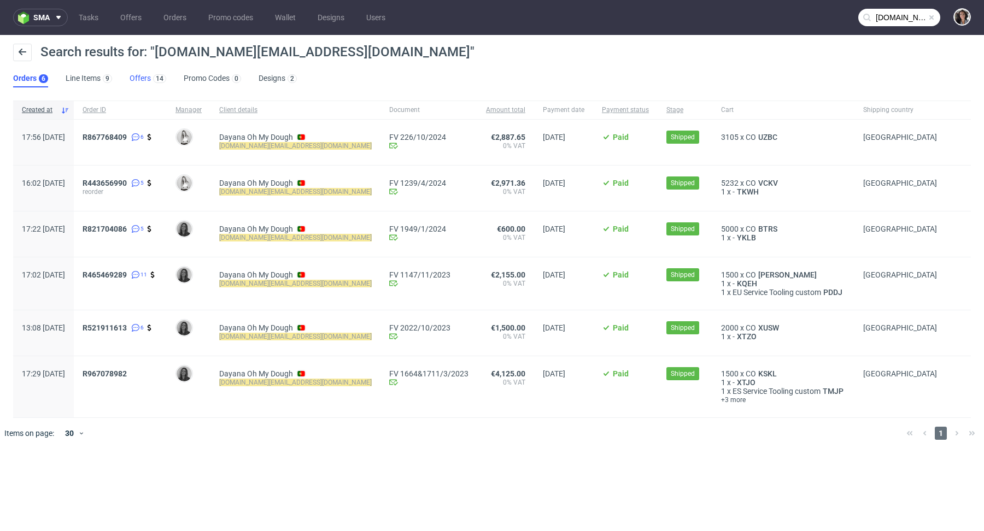
click at [139, 81] on link "Offers 14" at bounding box center [148, 78] width 37 height 17
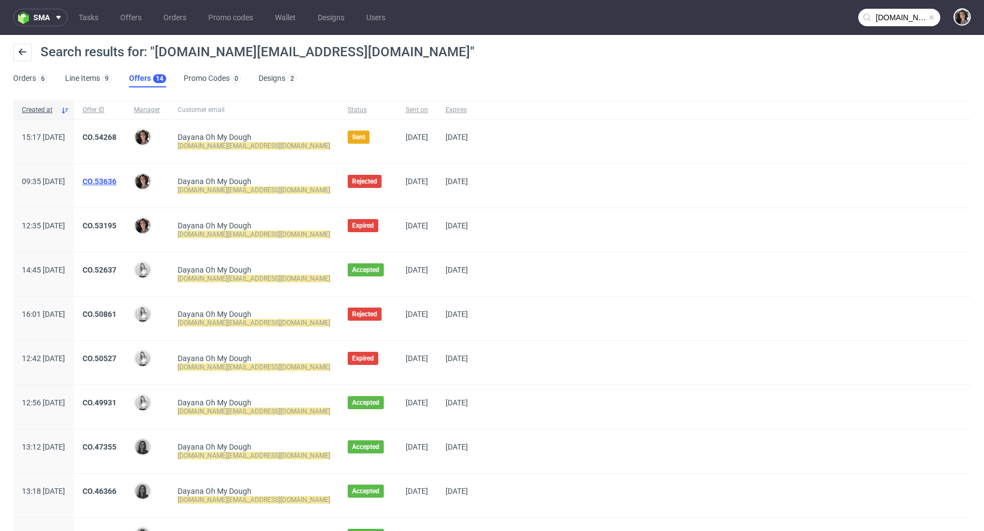
click at [116, 179] on link "CO.53636" at bounding box center [100, 181] width 34 height 9
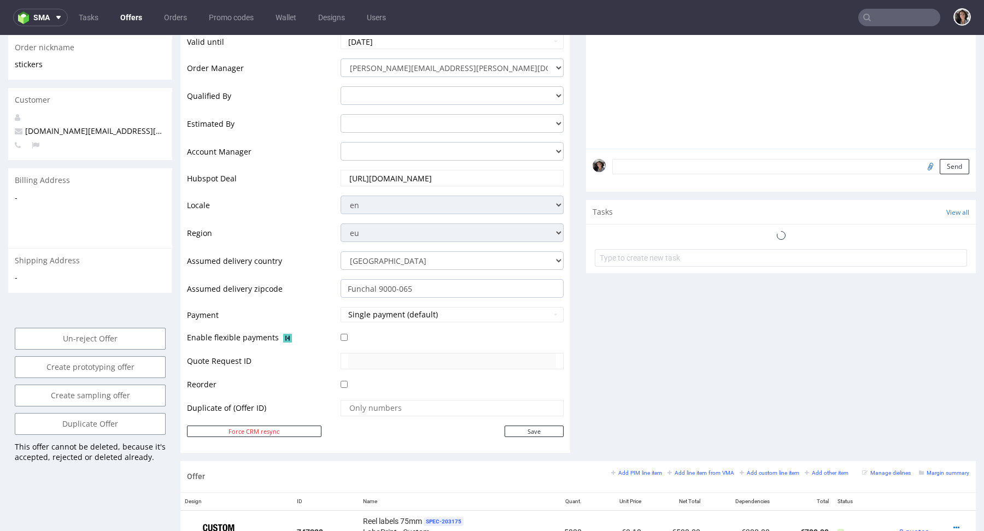
scroll to position [588, 0]
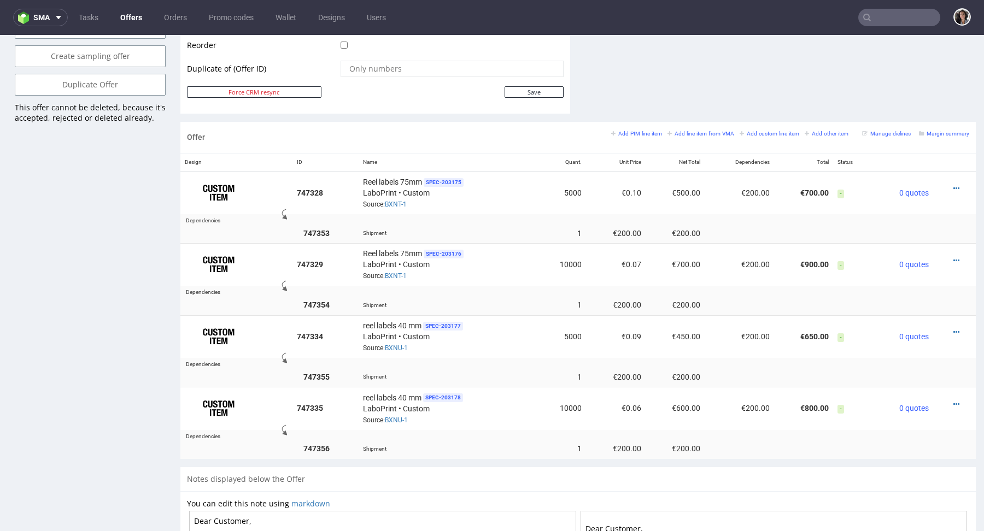
type input "[DOMAIN_NAME][EMAIL_ADDRESS][DOMAIN_NAME]"
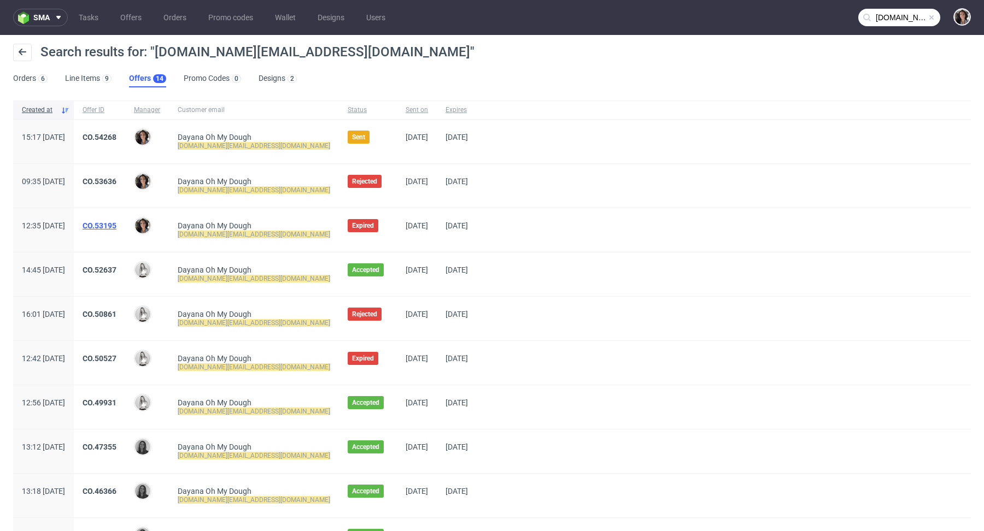
click at [116, 223] on link "CO.53195" at bounding box center [100, 225] width 34 height 9
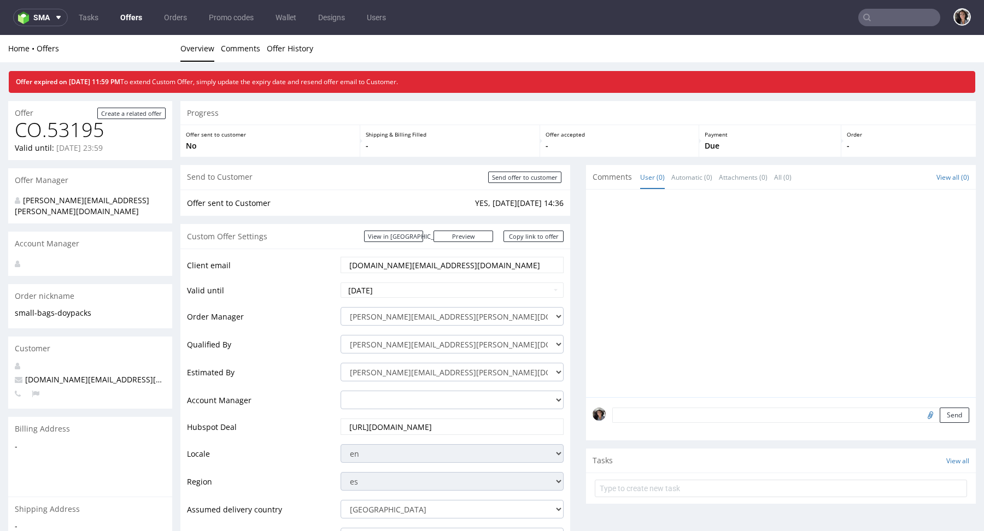
type input "[DOMAIN_NAME][EMAIL_ADDRESS][DOMAIN_NAME]"
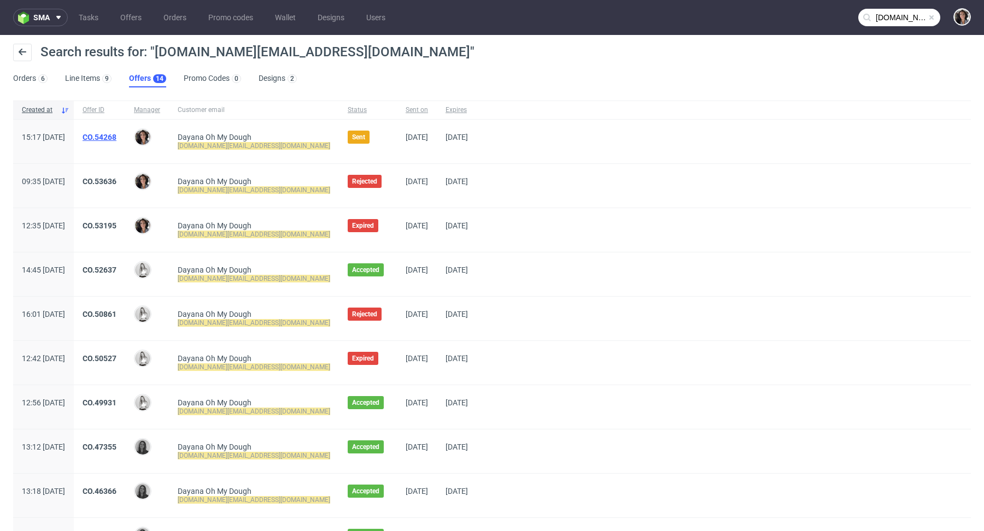
click at [116, 141] on link "CO.54268" at bounding box center [100, 137] width 34 height 9
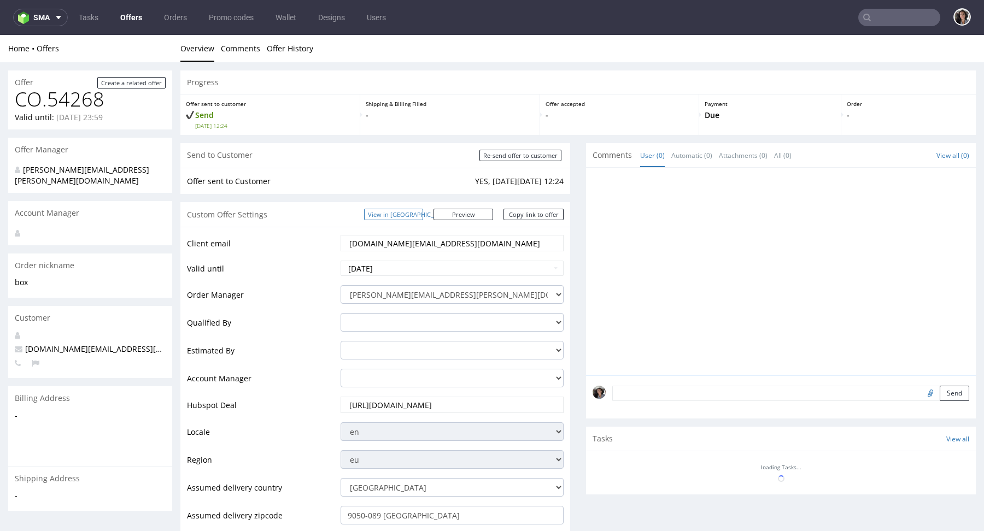
click at [423, 219] on link "View in [GEOGRAPHIC_DATA]" at bounding box center [393, 214] width 59 height 11
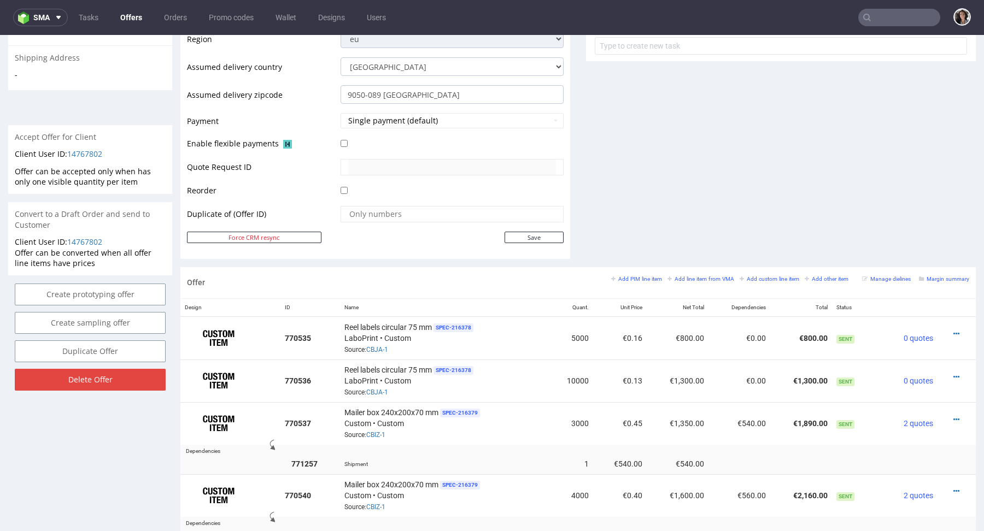
scroll to position [341, 0]
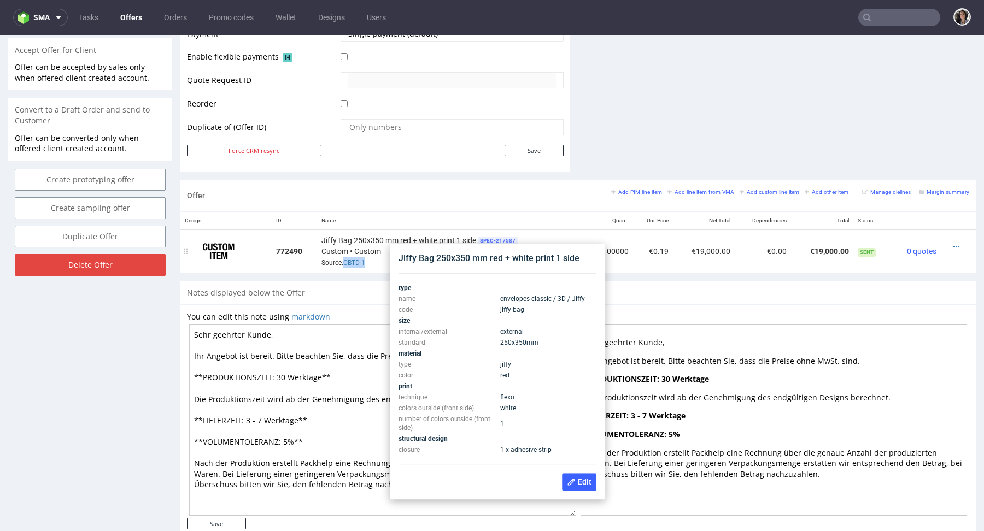
scroll to position [451, 0]
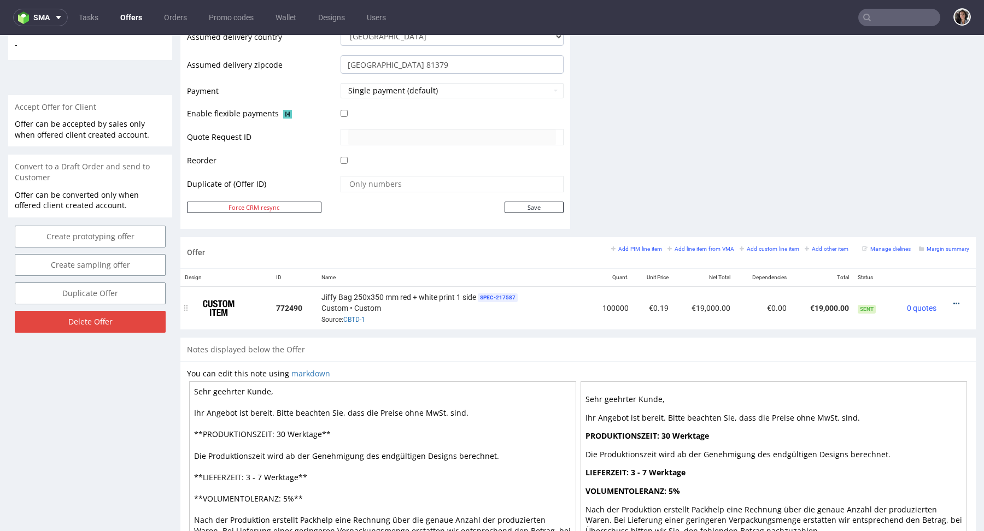
click at [954, 300] on icon at bounding box center [957, 304] width 6 height 8
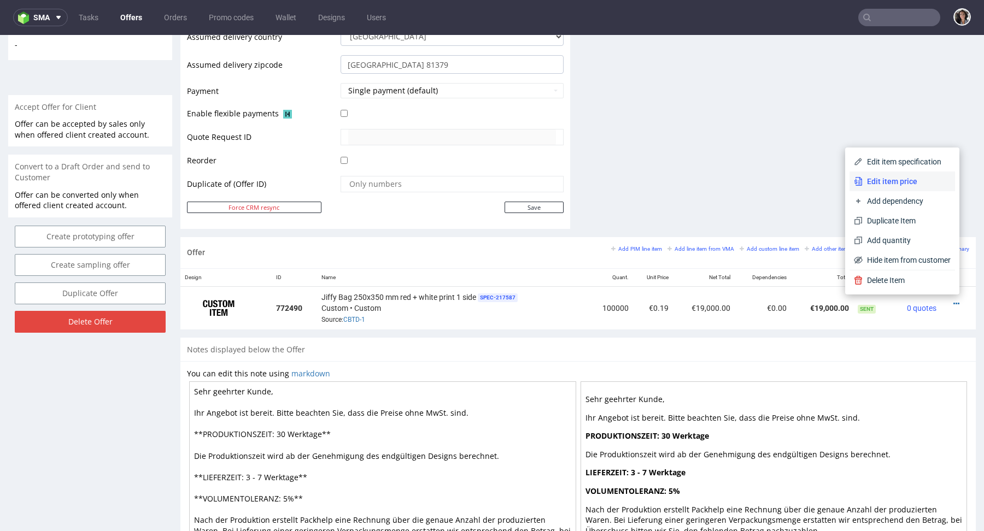
click at [891, 179] on span "Edit item price" at bounding box center [907, 181] width 88 height 11
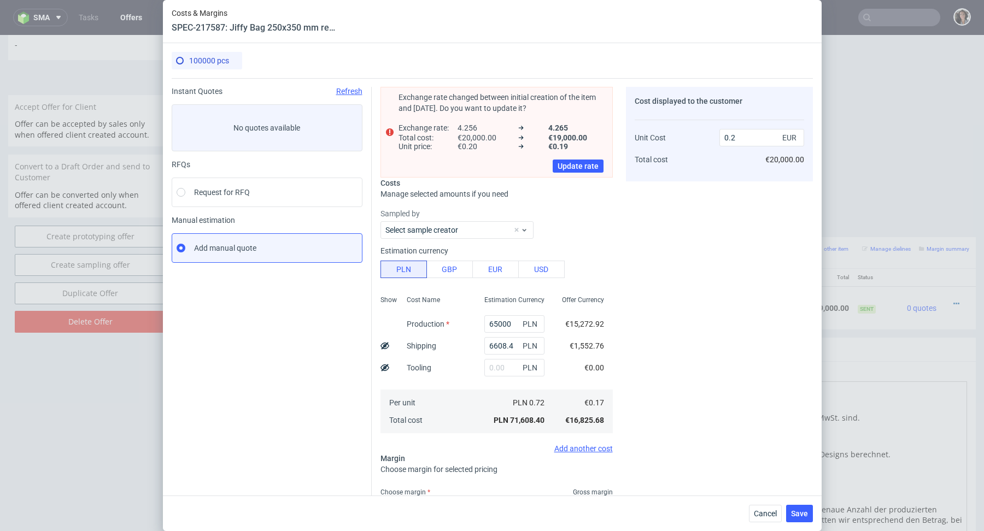
scroll to position [0, 0]
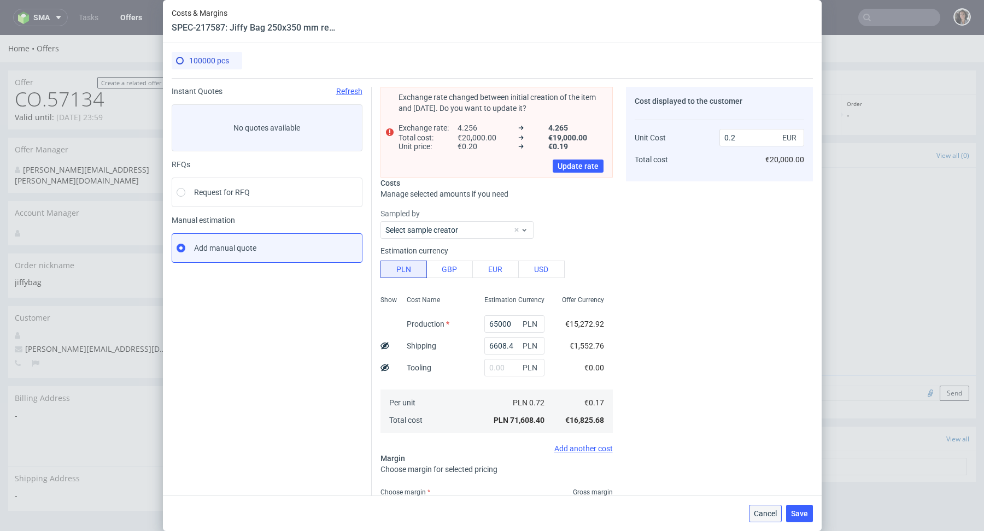
click at [762, 513] on span "Cancel" at bounding box center [765, 514] width 23 height 8
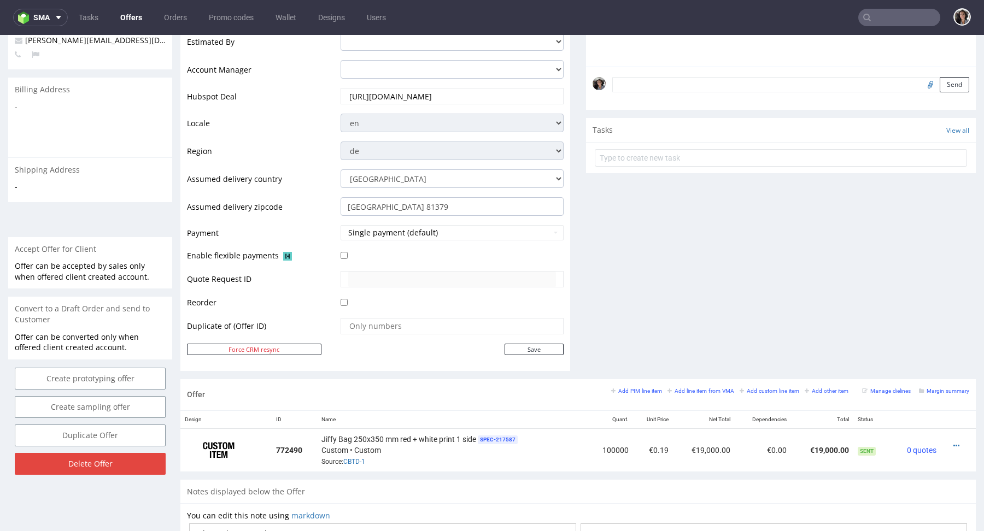
scroll to position [515, 0]
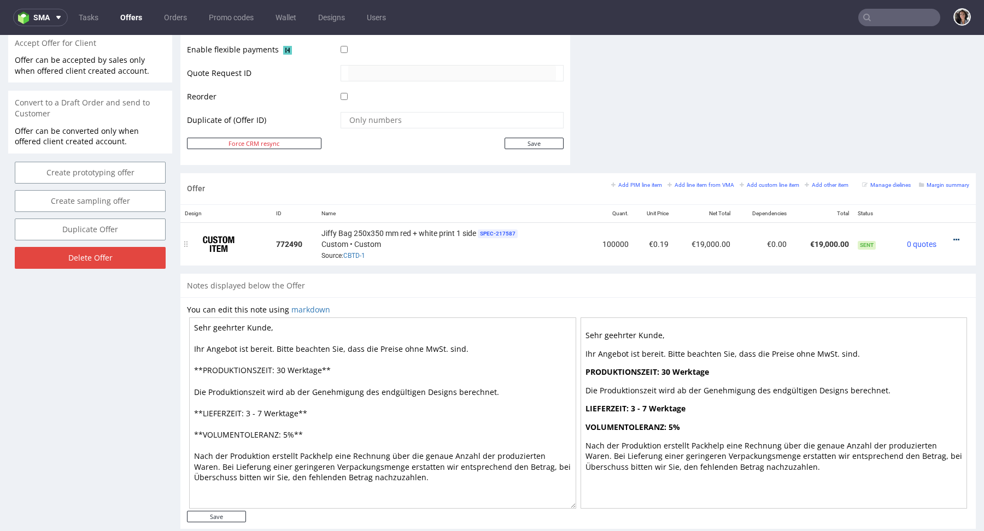
click at [954, 236] on icon at bounding box center [957, 240] width 6 height 8
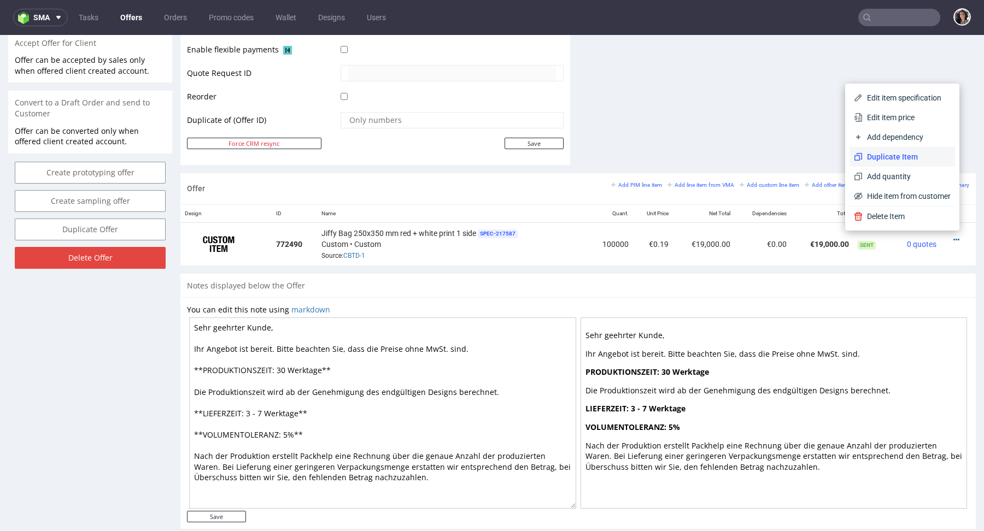
click at [873, 154] on span "Duplicate Item" at bounding box center [907, 156] width 88 height 11
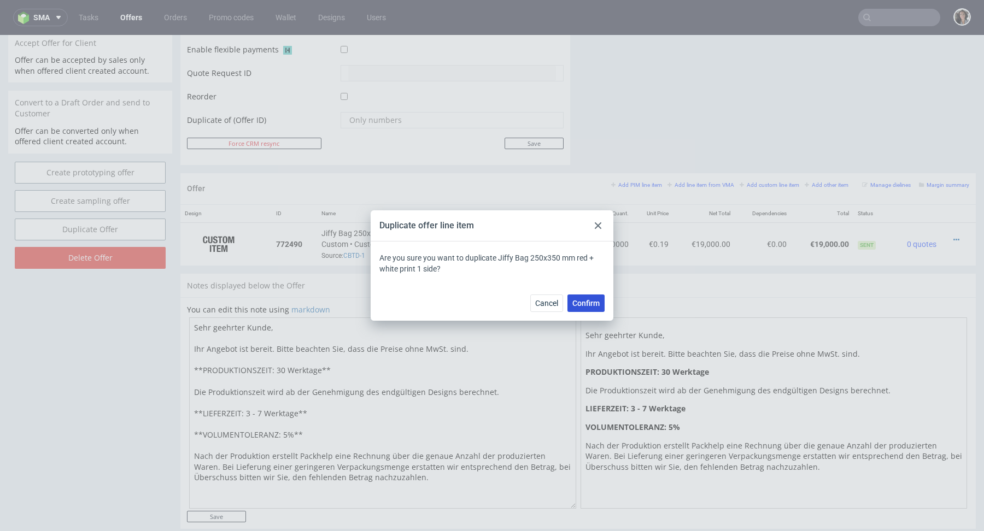
click at [603, 303] on button "Confirm" at bounding box center [586, 303] width 37 height 17
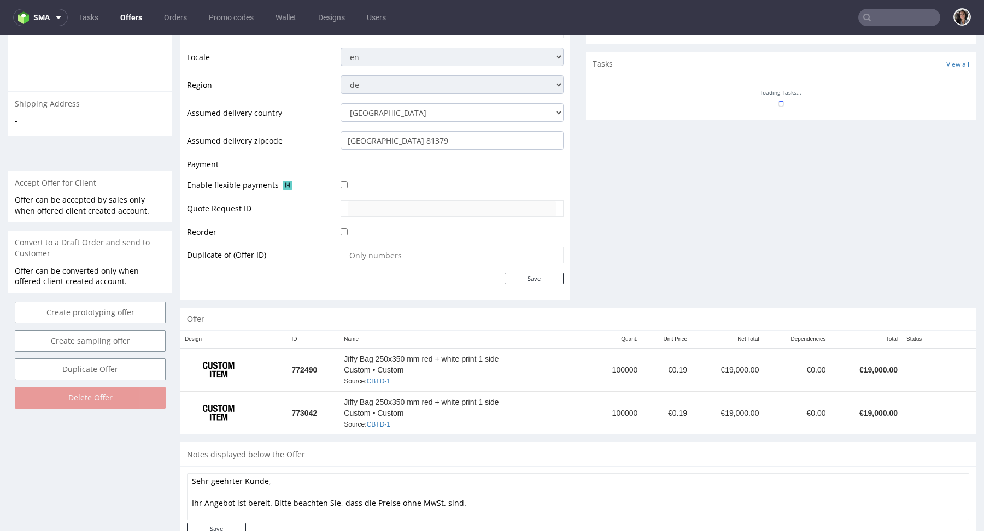
scroll to position [404, 0]
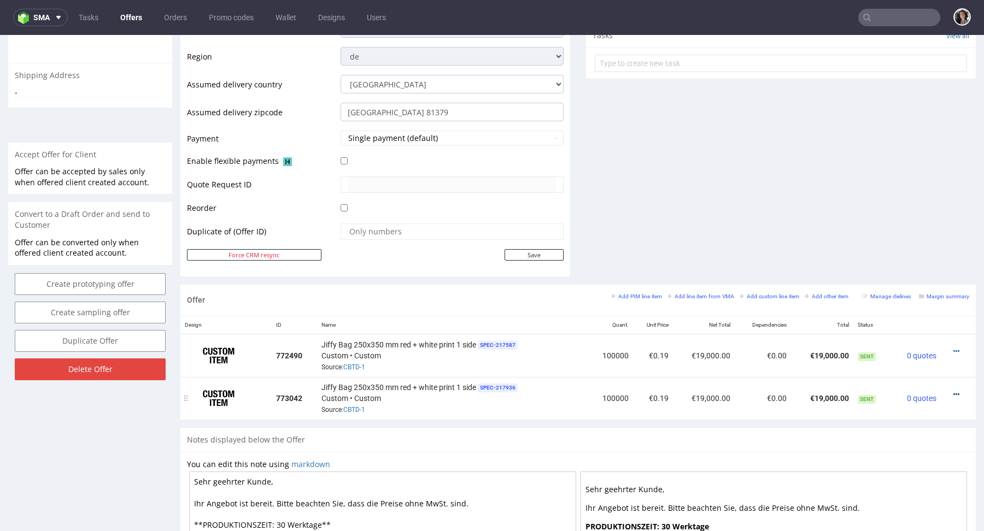
click at [954, 394] on icon at bounding box center [957, 395] width 6 height 8
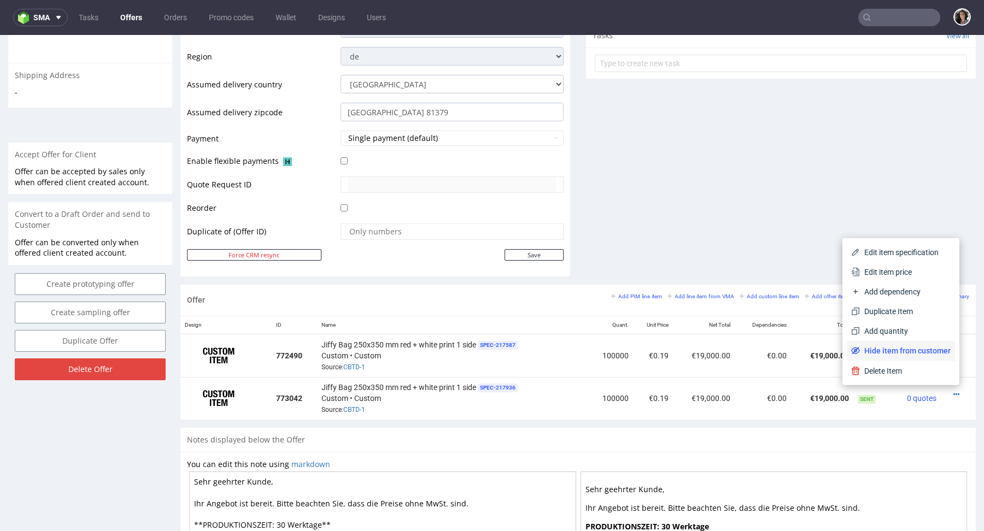
click at [917, 354] on span "Hide item from customer" at bounding box center [905, 351] width 91 height 11
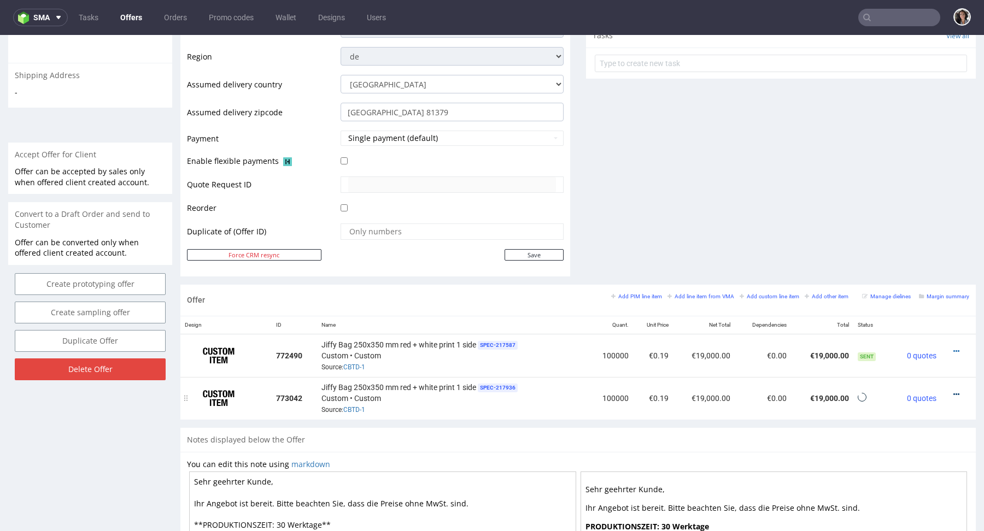
click at [954, 393] on icon at bounding box center [957, 395] width 6 height 8
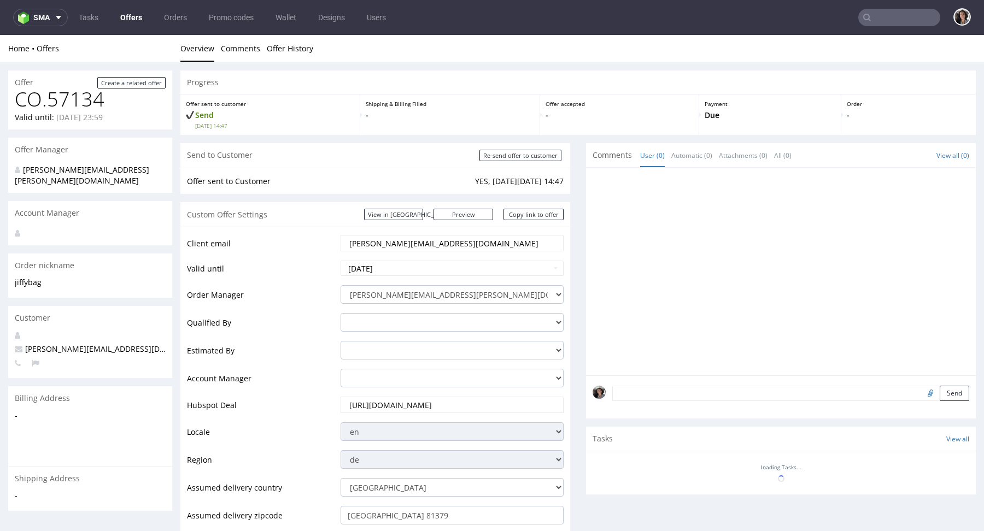
scroll to position [0, 0]
click at [917, 423] on div "Progress Offer sent to customer Send Fri 10 Oct 14:47 Shipping & Billing Filled…" at bounding box center [578, 420] width 796 height 698
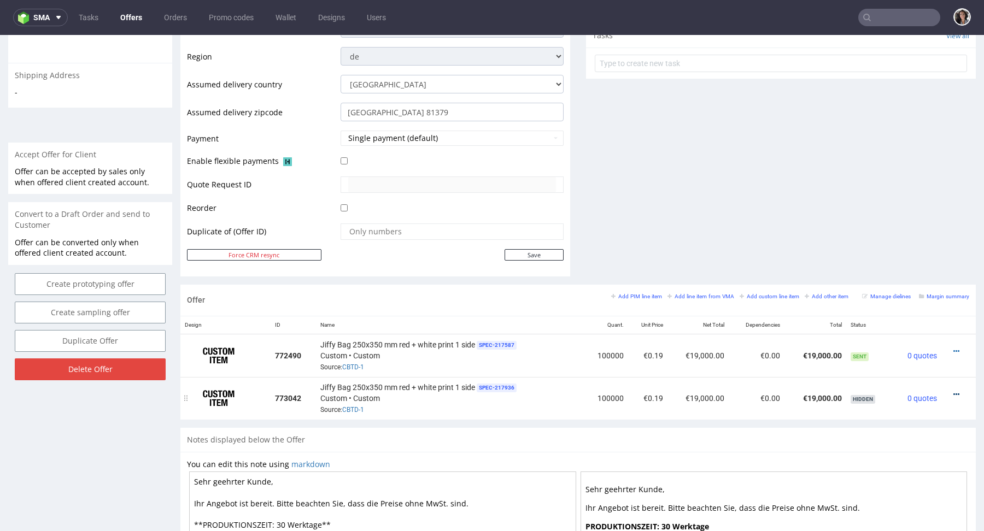
click at [954, 393] on icon at bounding box center [957, 395] width 6 height 8
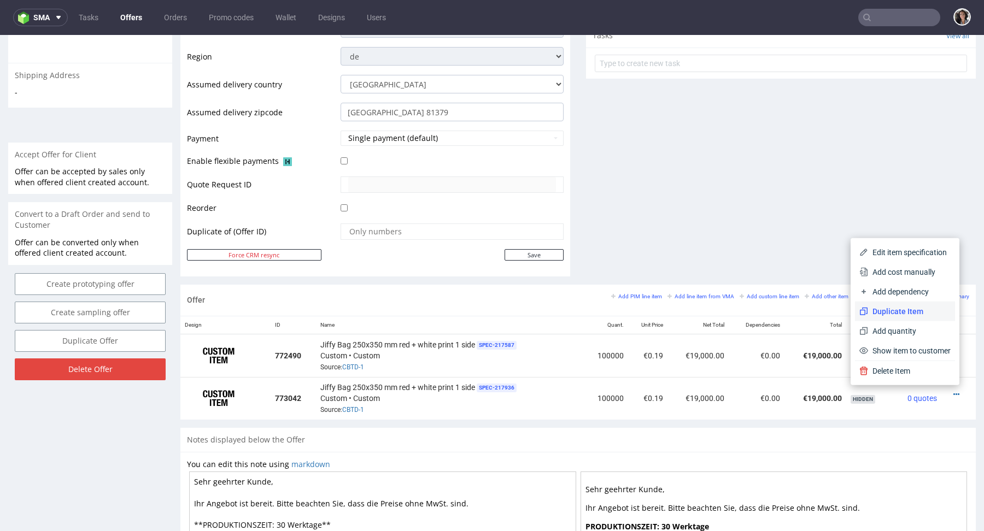
click at [886, 311] on span "Duplicate Item" at bounding box center [909, 311] width 83 height 11
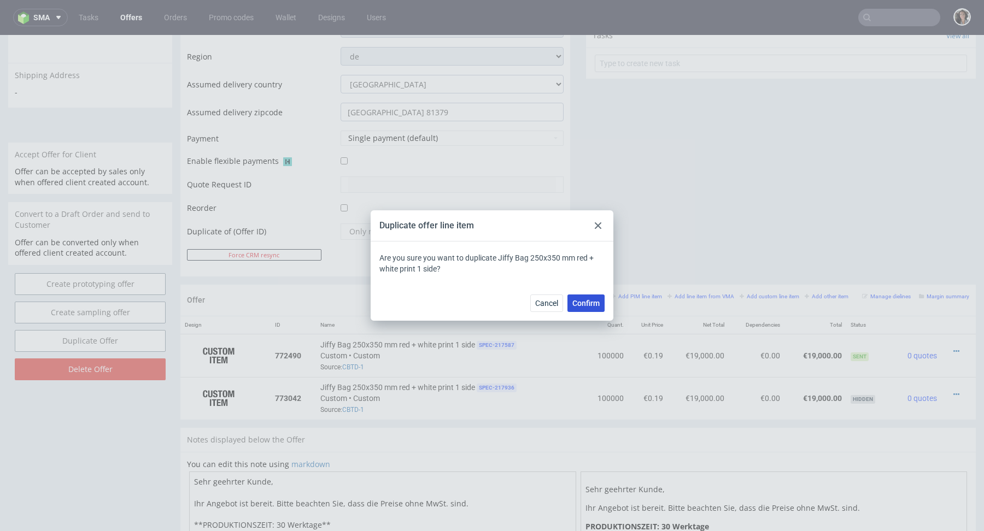
click at [584, 308] on button "Confirm" at bounding box center [586, 303] width 37 height 17
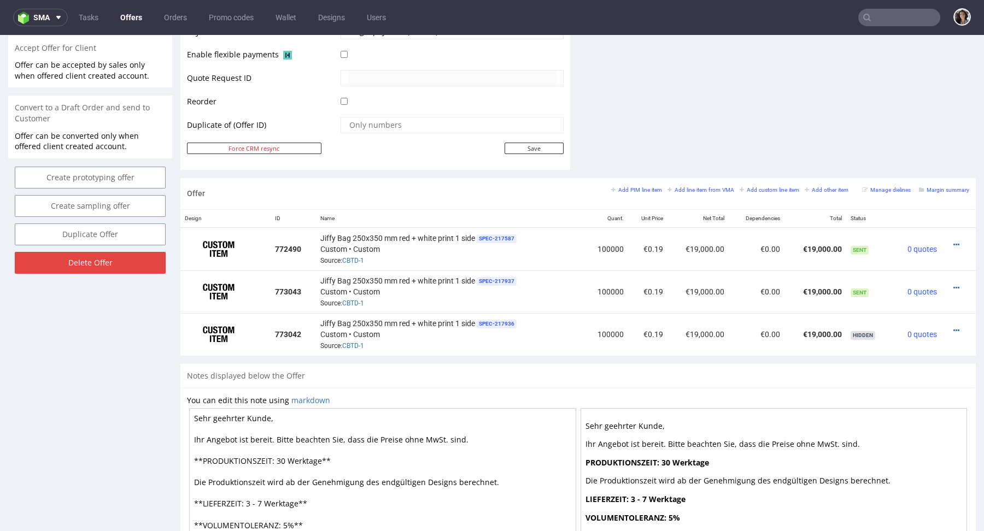
scroll to position [511, 0]
click at [954, 327] on icon at bounding box center [957, 330] width 6 height 8
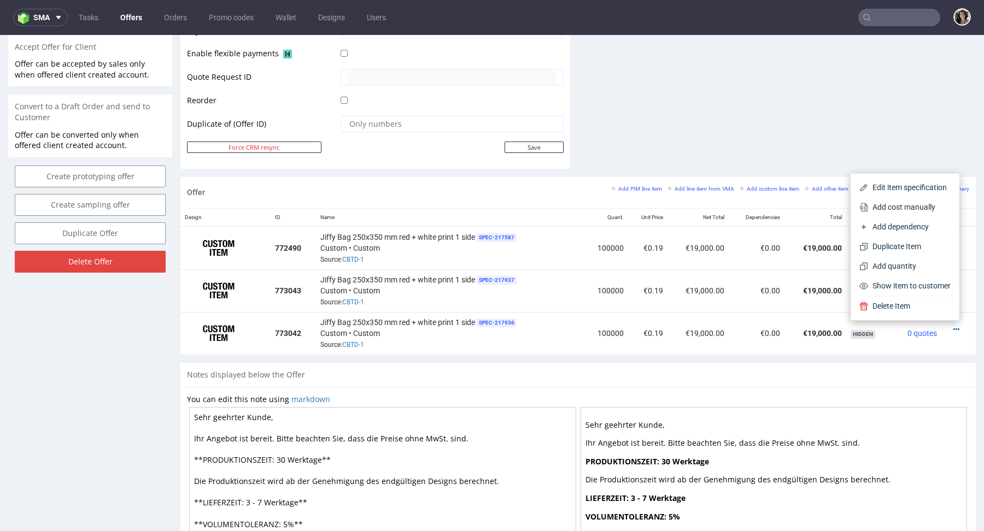
click at [890, 381] on div "Notes displayed below the Offer" at bounding box center [578, 375] width 796 height 24
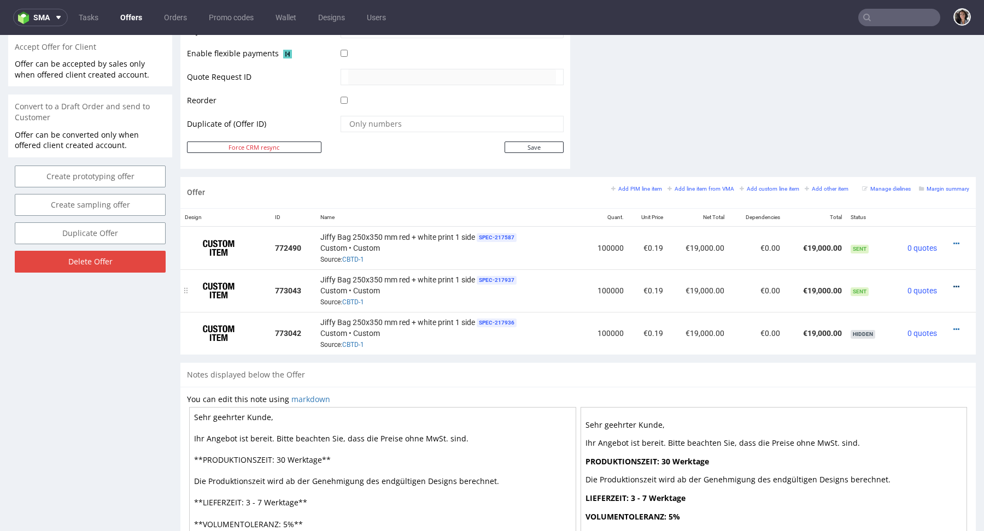
click at [954, 285] on icon at bounding box center [957, 287] width 6 height 8
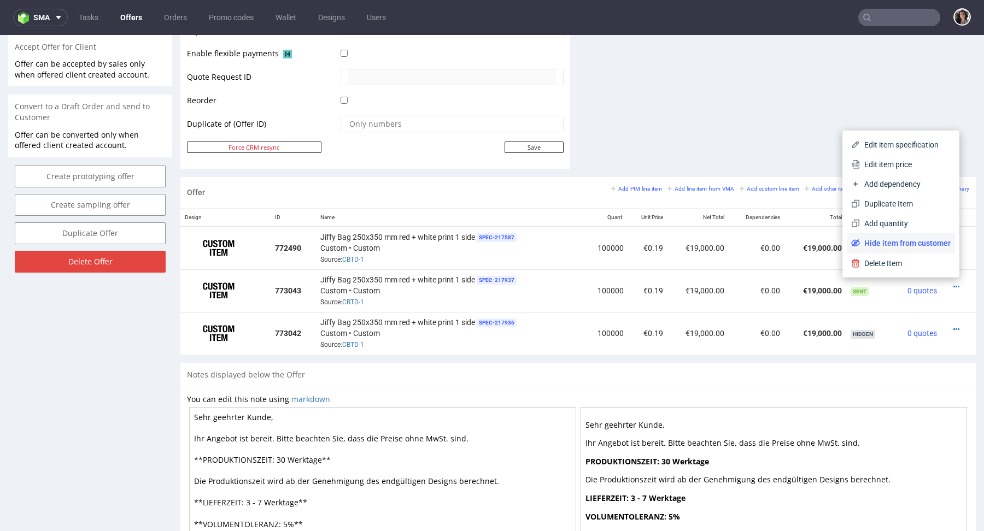
click at [928, 245] on span "Hide item from customer" at bounding box center [905, 243] width 91 height 11
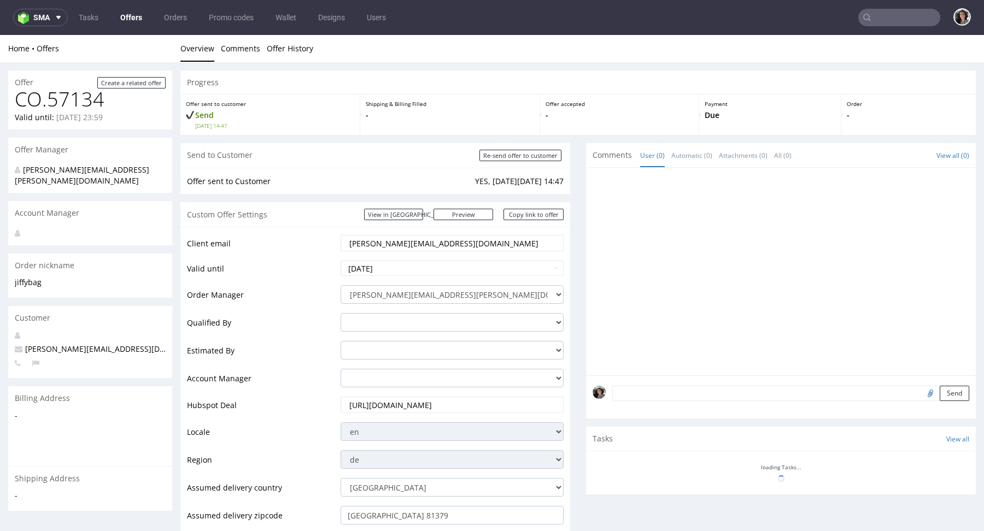
scroll to position [448, 0]
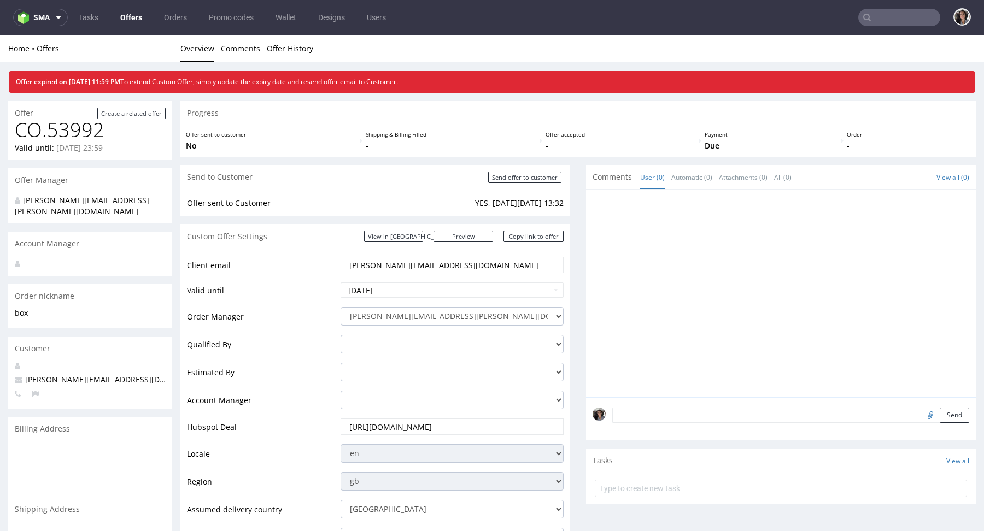
click at [133, 25] on link "Offers" at bounding box center [131, 17] width 35 height 17
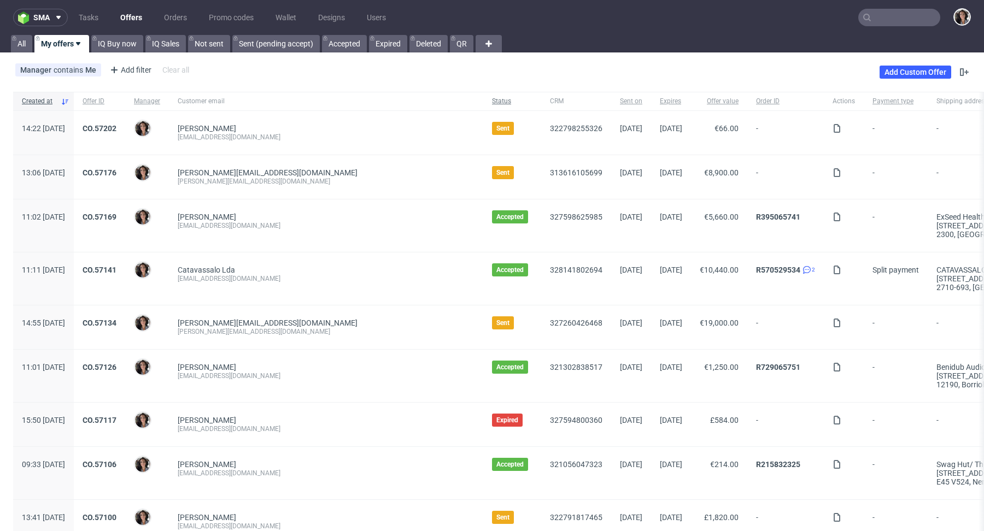
click at [492, 97] on span "Status" at bounding box center [512, 101] width 40 height 9
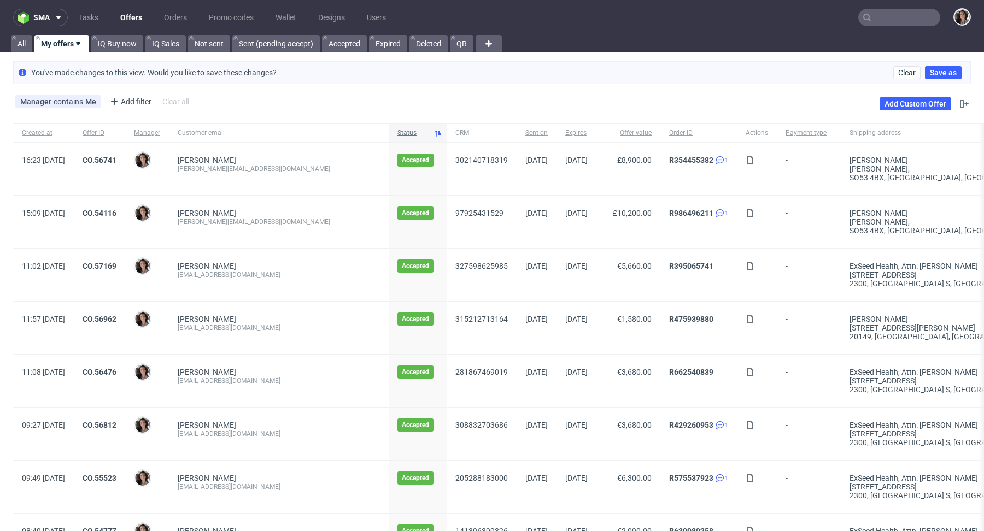
click at [398, 129] on span "Status" at bounding box center [414, 132] width 32 height 9
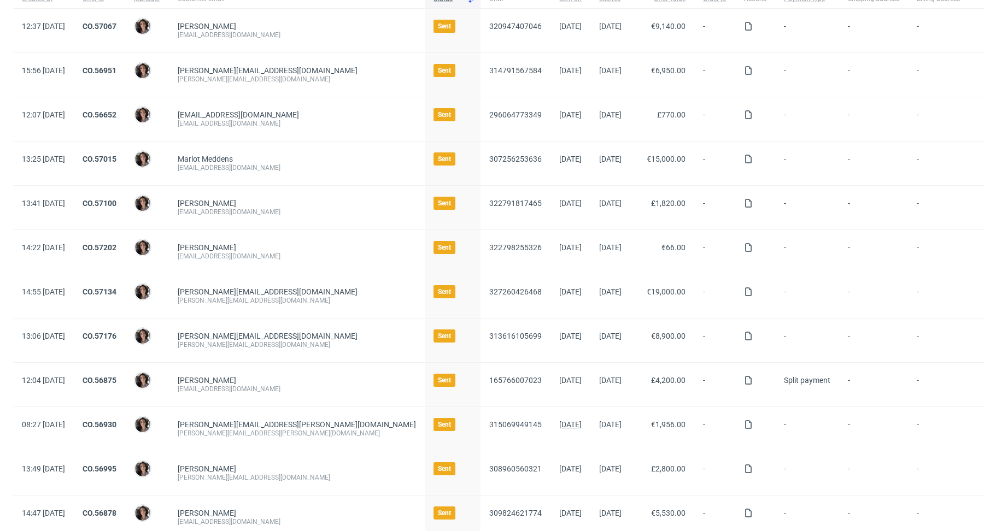
scroll to position [69, 0]
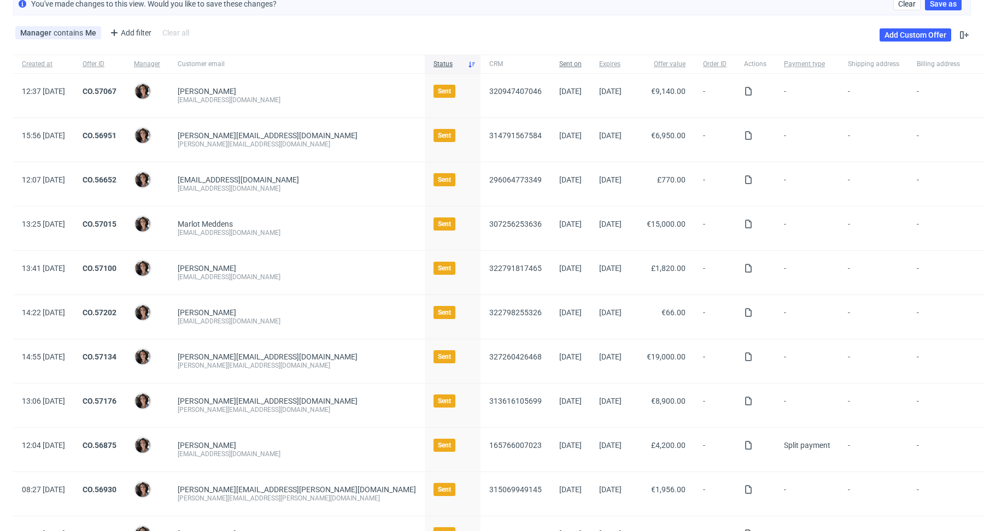
click at [559, 63] on span "Sent on" at bounding box center [570, 64] width 22 height 9
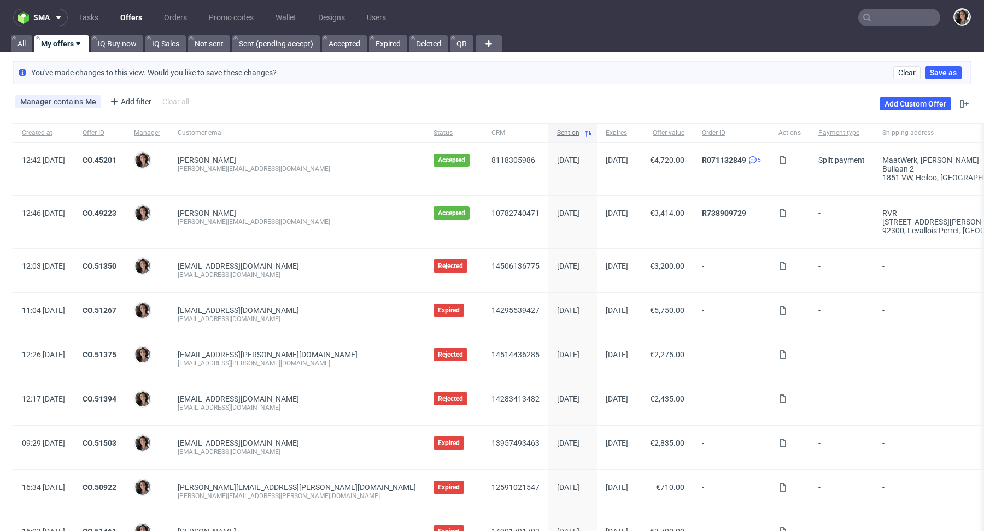
click at [548, 126] on div "Sent on" at bounding box center [572, 133] width 49 height 19
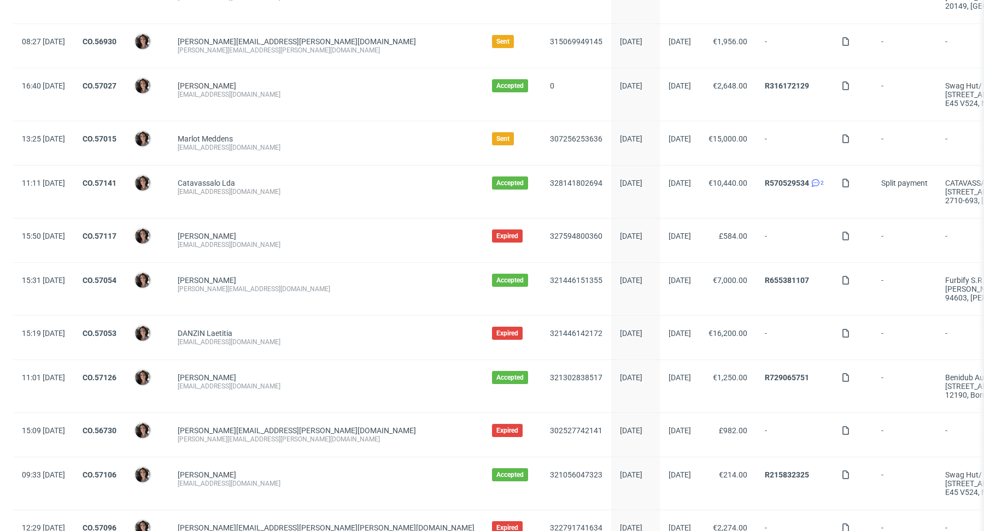
scroll to position [753, 0]
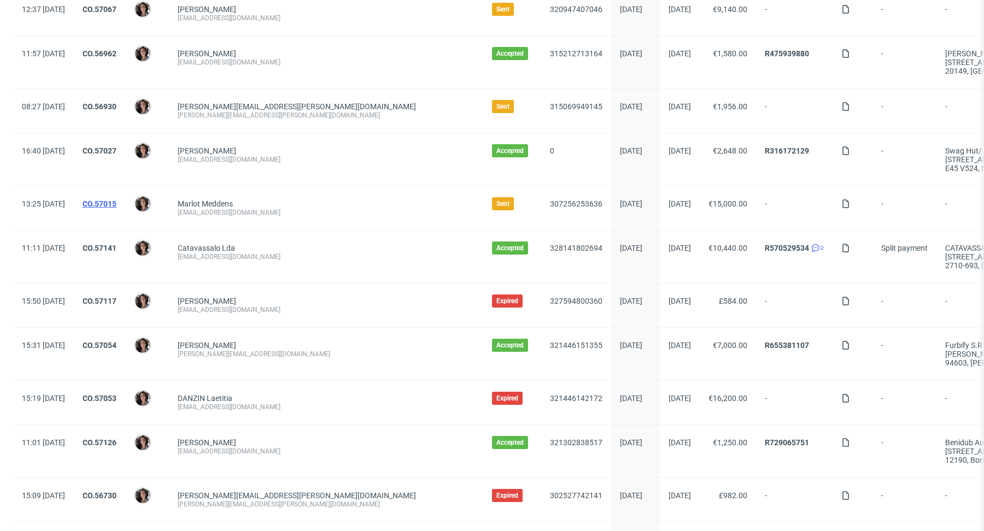
click at [116, 200] on link "CO.57015" at bounding box center [100, 204] width 34 height 9
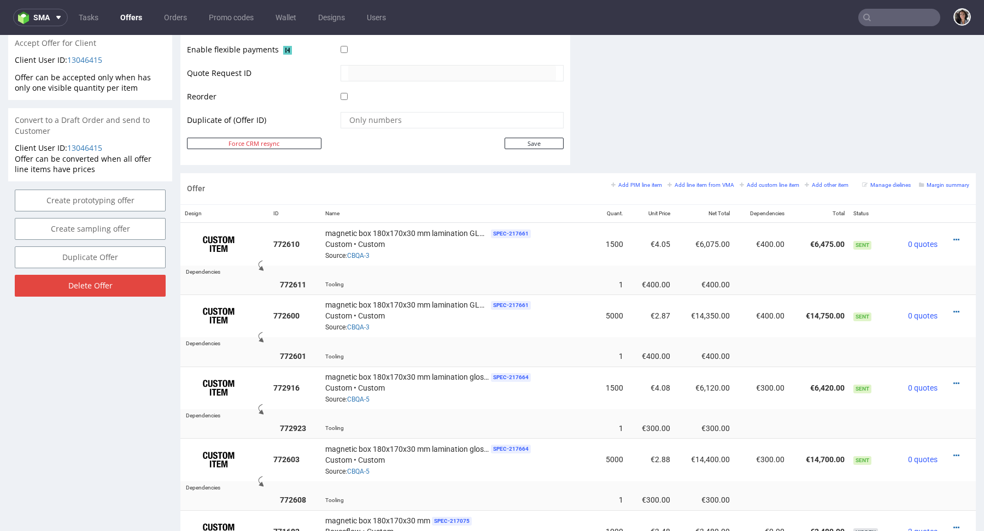
scroll to position [511, 0]
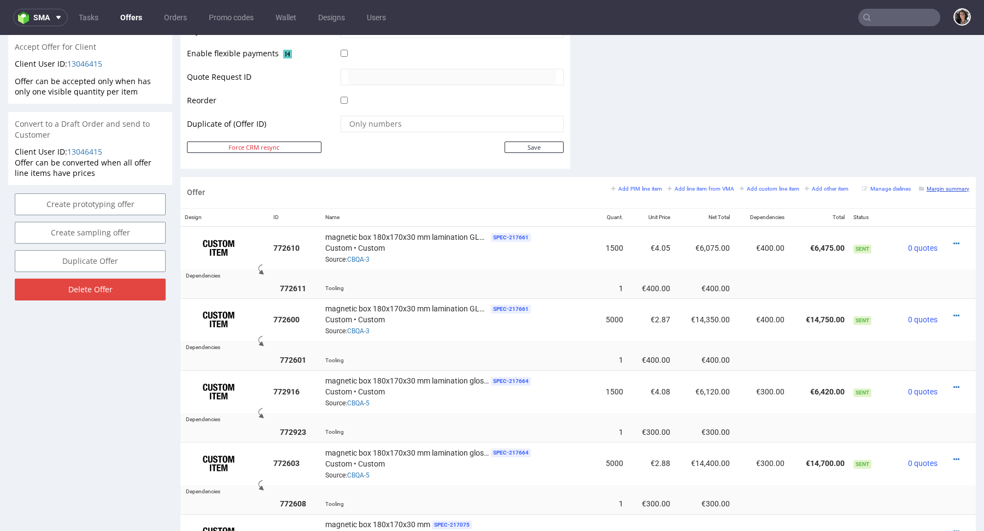
click at [946, 186] on small "Margin summary" at bounding box center [944, 189] width 50 height 6
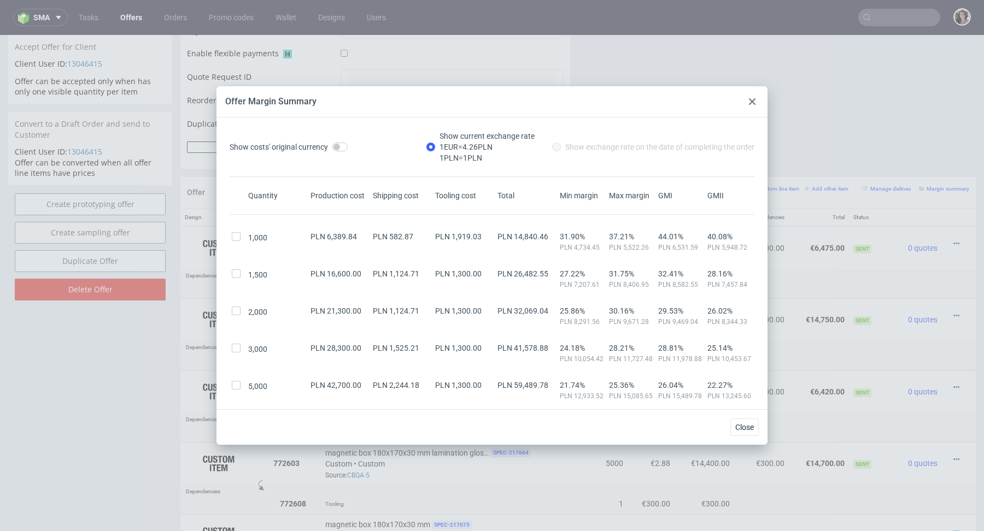
scroll to position [395, 0]
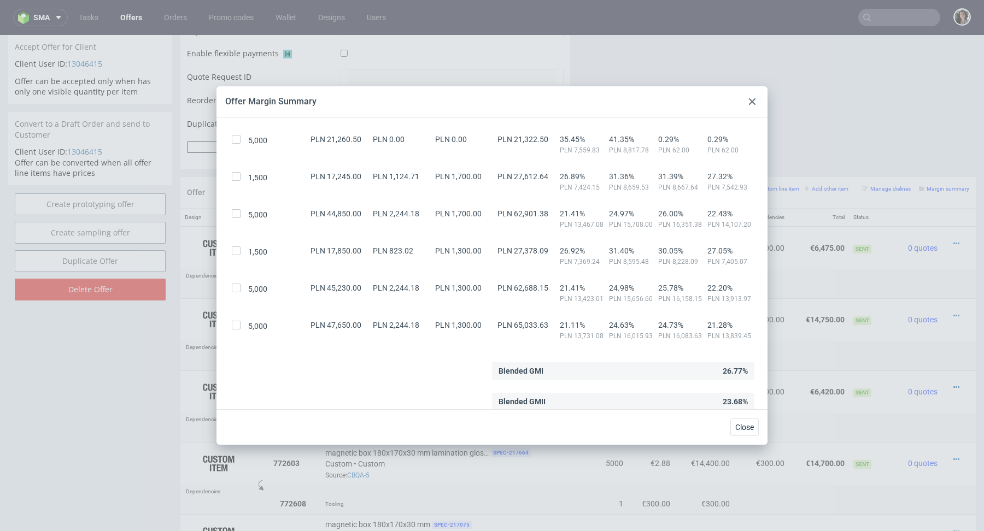
click at [750, 97] on div at bounding box center [752, 101] width 13 height 13
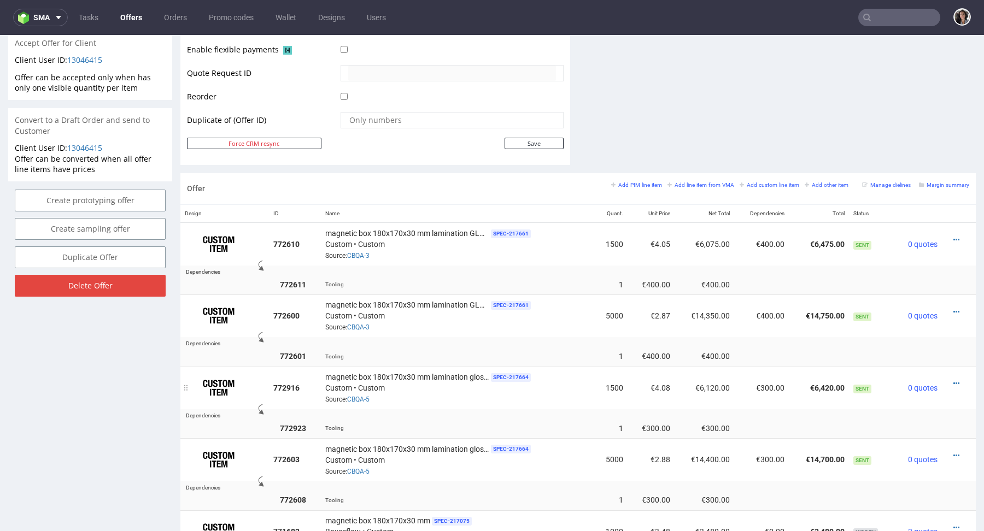
scroll to position [0, 0]
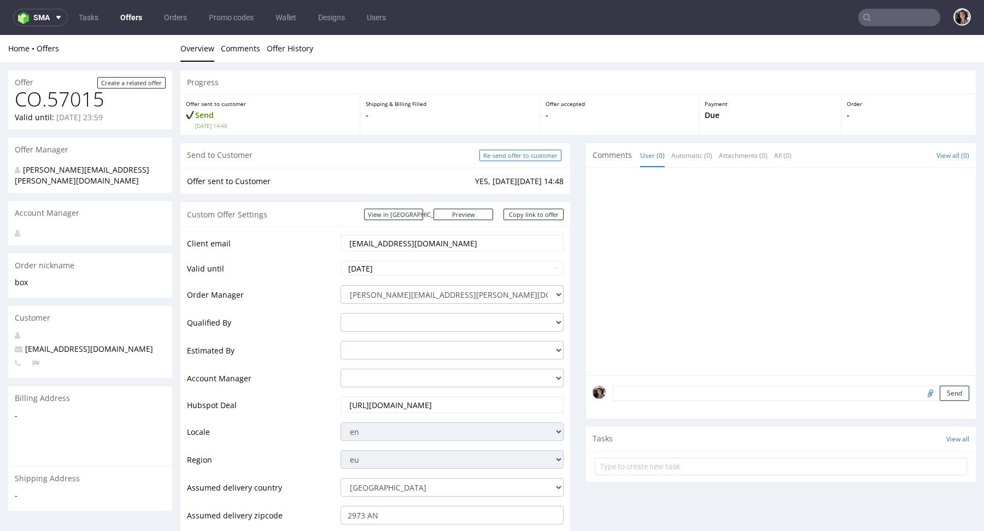
click at [531, 157] on input "Re-send offer to customer" at bounding box center [521, 155] width 82 height 11
type input "In progress..."
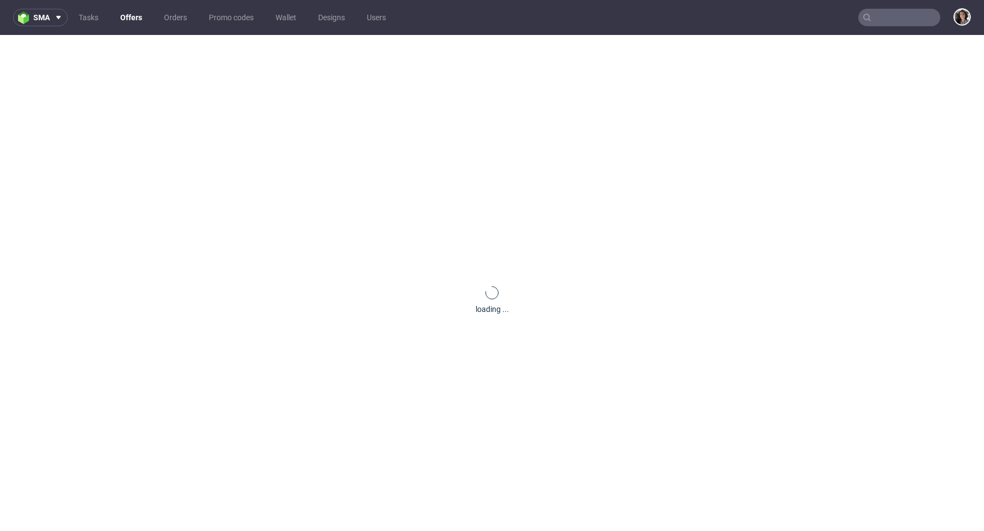
click at [890, 17] on input "text" at bounding box center [899, 17] width 82 height 17
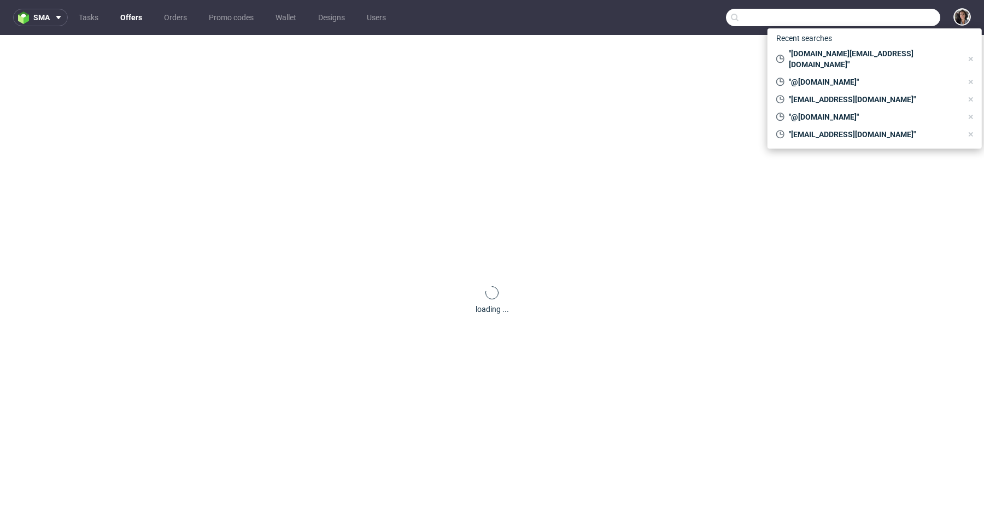
paste input "[PERSON_NAME][EMAIL_ADDRESS][DOMAIN_NAME]"
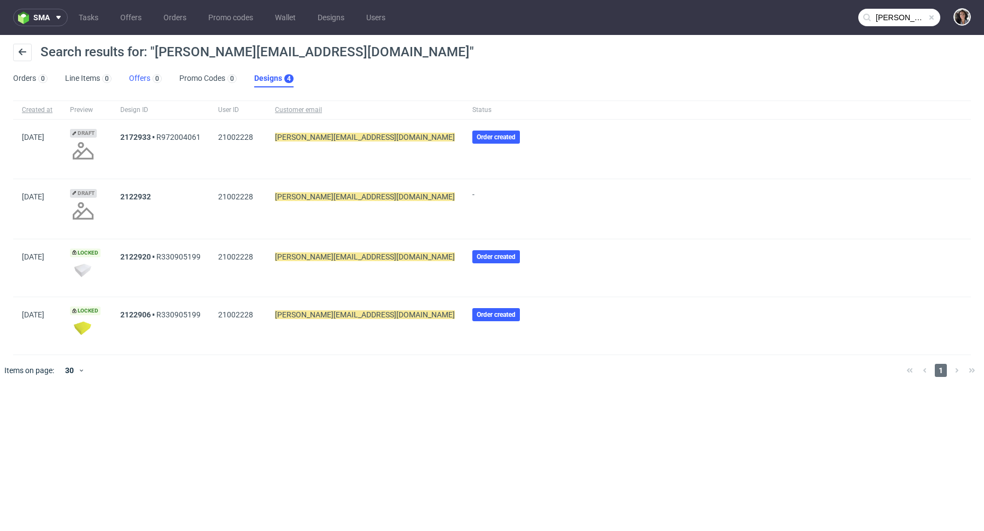
click at [138, 80] on link "Offers 0" at bounding box center [145, 78] width 33 height 17
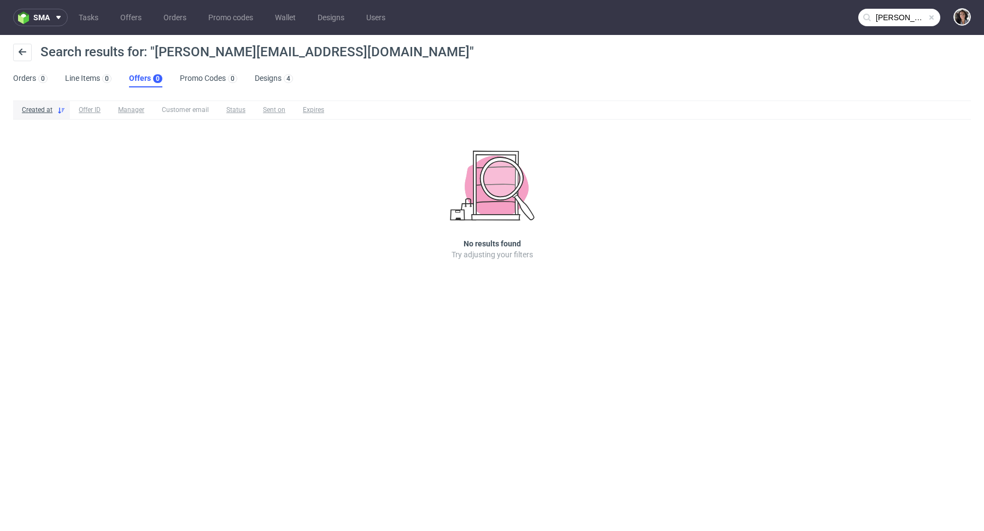
click at [902, 12] on input "naomi@giftpoint.co.uk" at bounding box center [899, 17] width 82 height 17
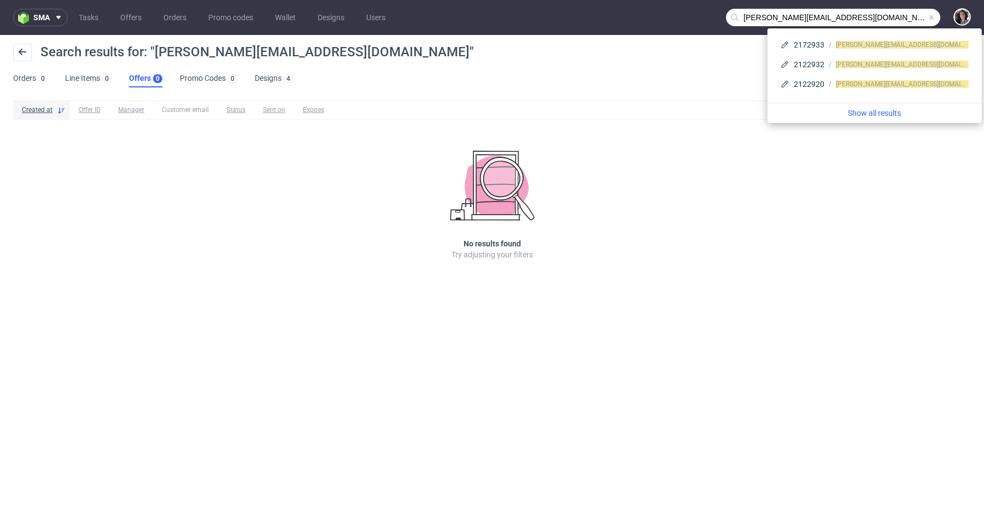
drag, startPoint x: 767, startPoint y: 15, endPoint x: 709, endPoint y: 18, distance: 58.0
click at [709, 18] on nav "sma Tasks Offers Orders Promo codes Wallet Designs Users naomi@giftpoint.co.uk" at bounding box center [492, 17] width 984 height 35
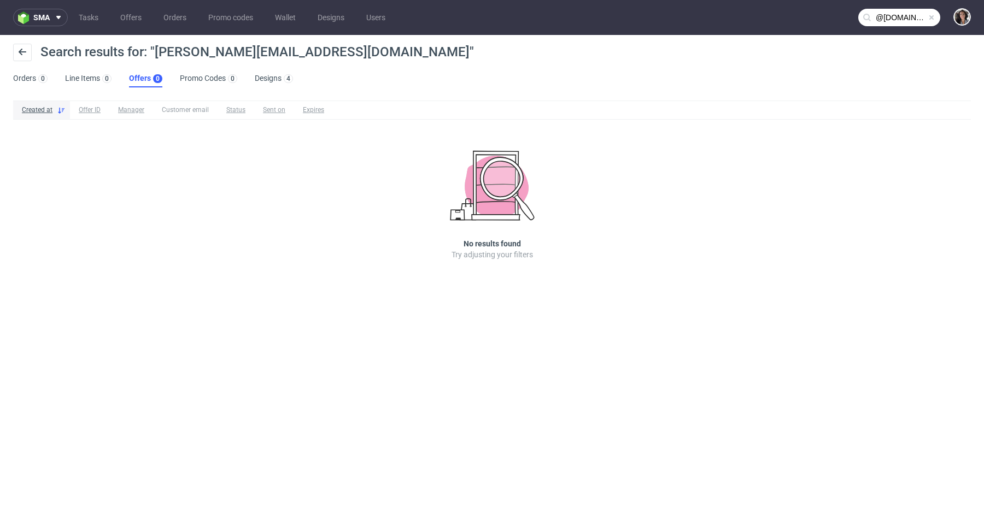
type input "@giftpoint.co.uk"
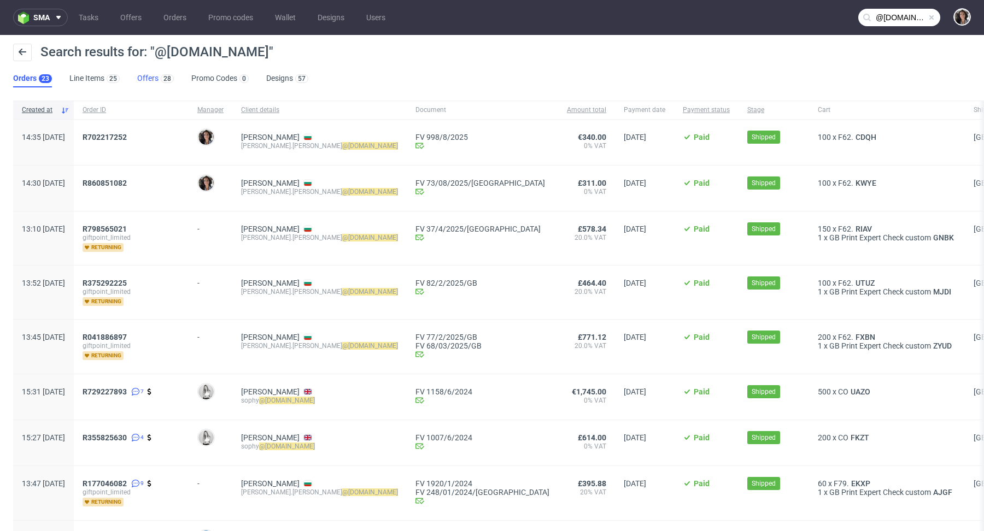
click at [153, 79] on link "Offers 28" at bounding box center [155, 78] width 37 height 17
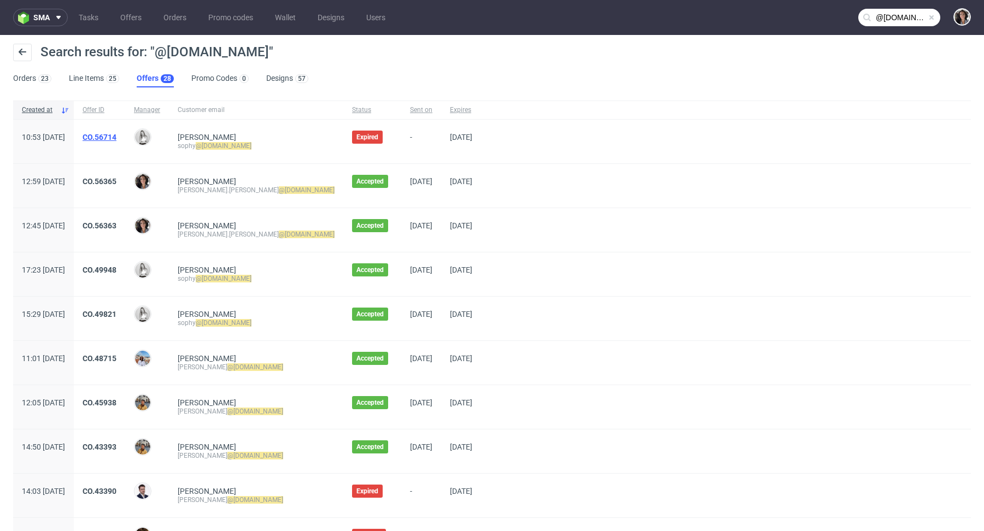
click at [116, 136] on link "CO.56714" at bounding box center [100, 137] width 34 height 9
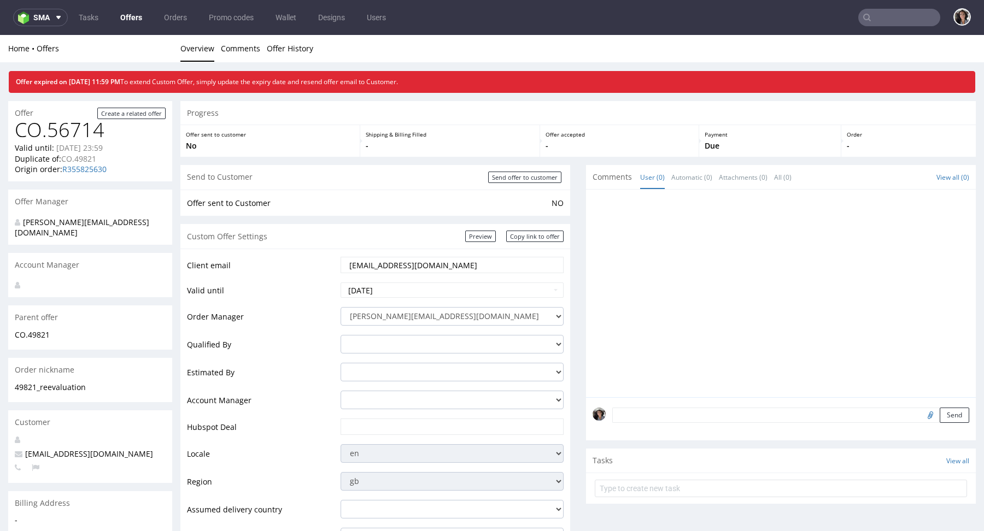
type input "@giftpoint.co.uk"
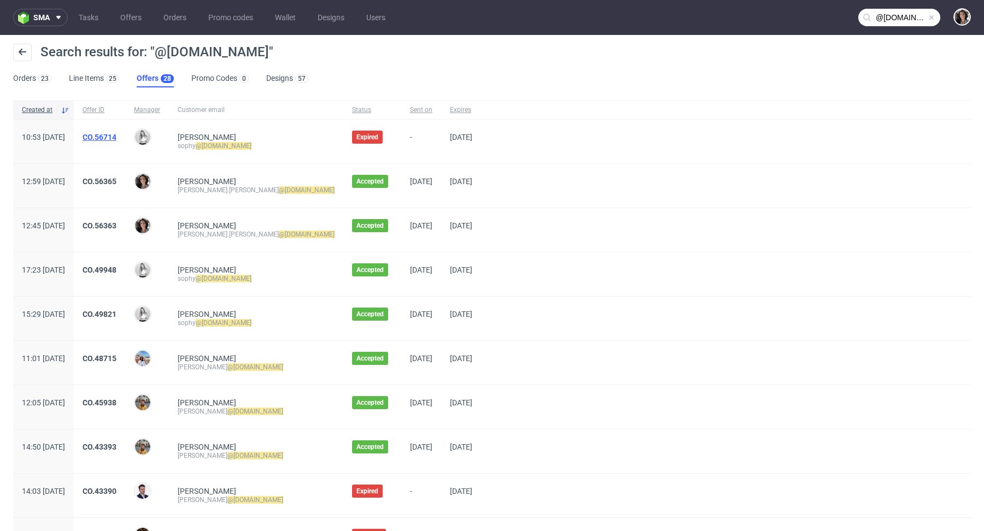
click at [116, 137] on link "CO.56714" at bounding box center [100, 137] width 34 height 9
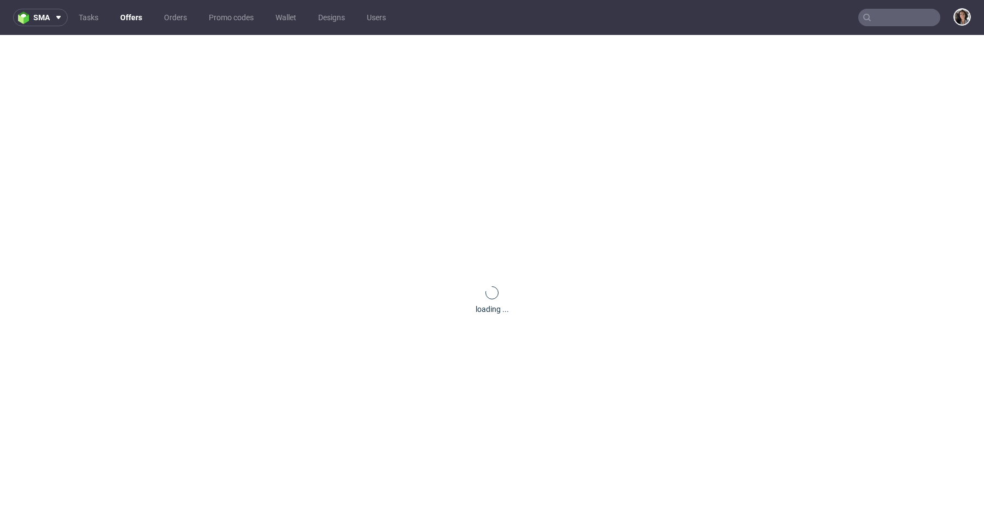
click at [897, 16] on input "text" at bounding box center [899, 17] width 82 height 17
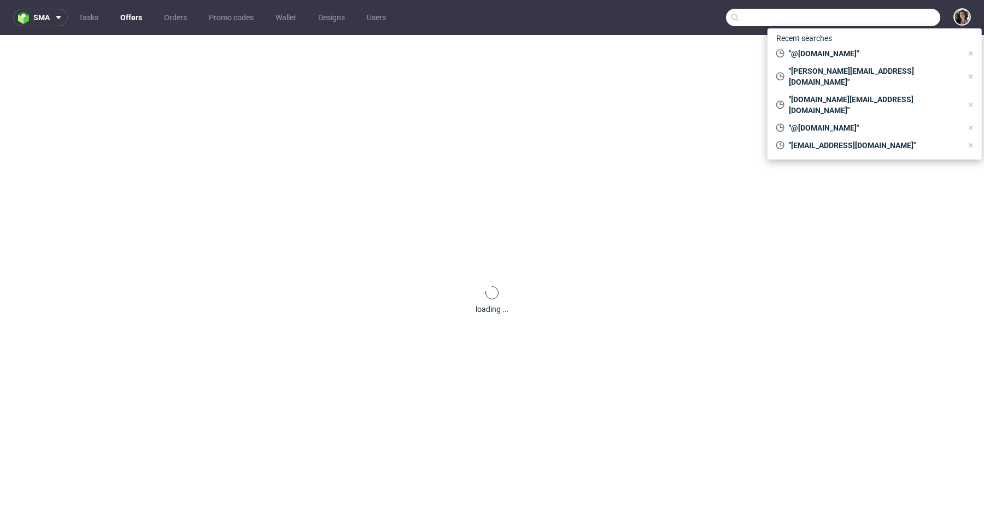
paste input "[PERSON_NAME][EMAIL_ADDRESS][DOMAIN_NAME]"
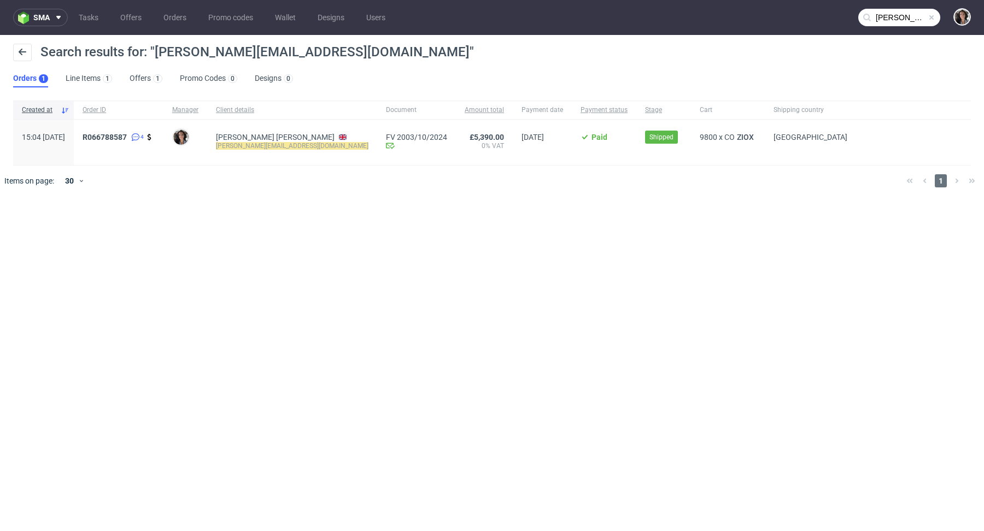
click at [887, 30] on nav "sma Tasks Offers Orders Promo codes Wallet Designs Users connor@deviantskincare…" at bounding box center [492, 17] width 984 height 35
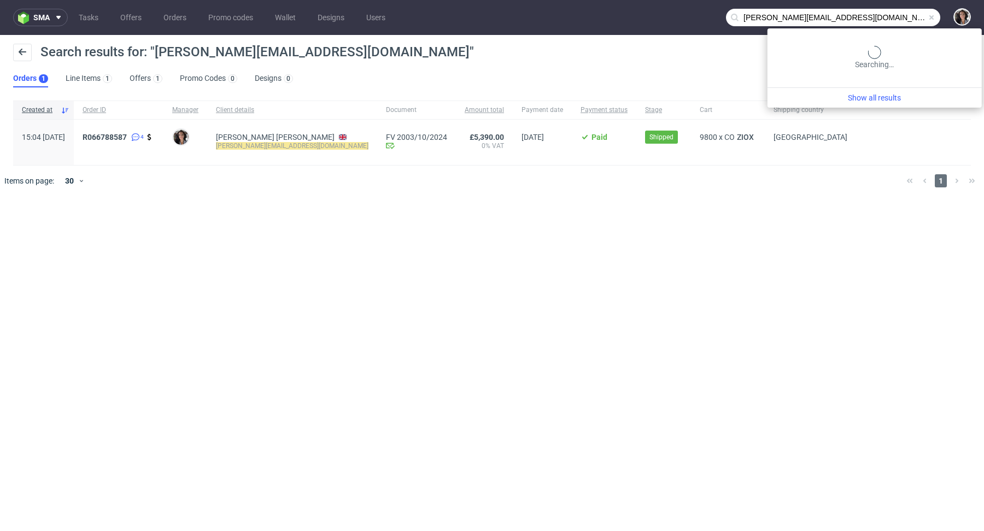
click at [881, 10] on input "connor@deviantskincare.com" at bounding box center [833, 17] width 214 height 17
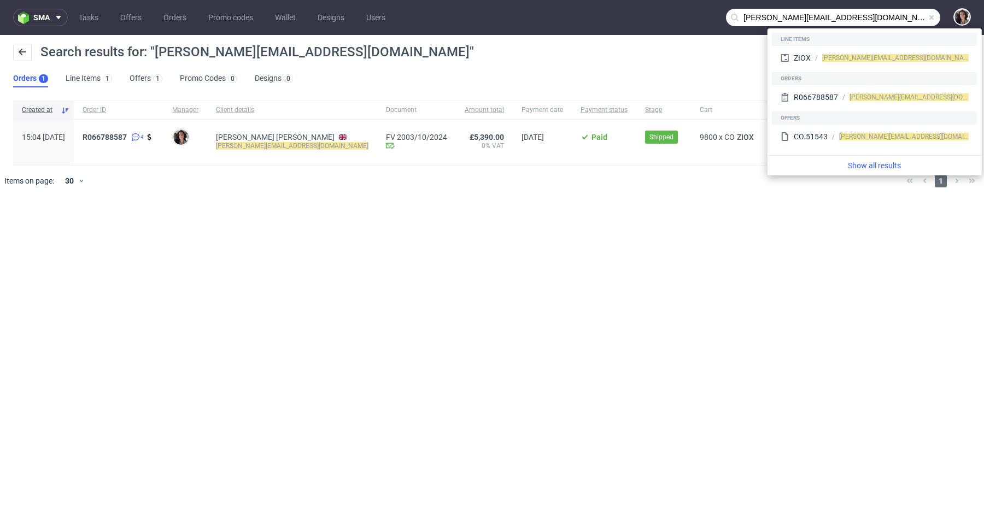
drag, startPoint x: 768, startPoint y: 14, endPoint x: 733, endPoint y: 13, distance: 35.0
click at [734, 13] on div "connor@deviantskincare.com" at bounding box center [833, 17] width 214 height 17
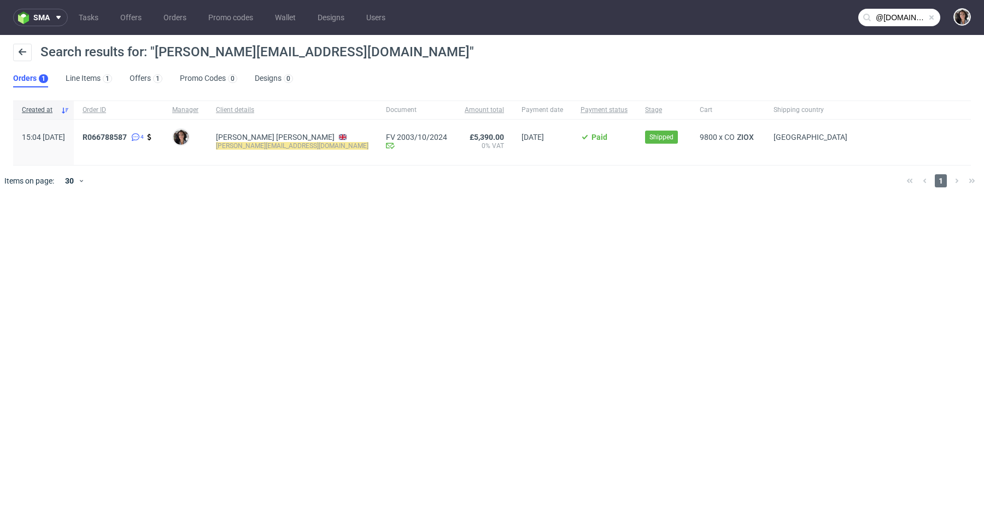
type input "@deviantskincare.com"
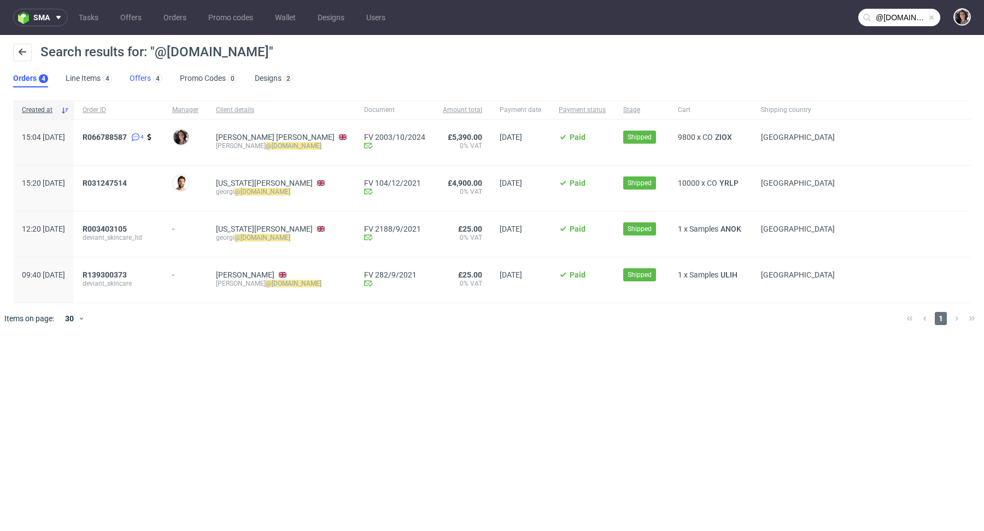
click at [142, 73] on link "Offers 4" at bounding box center [146, 78] width 33 height 17
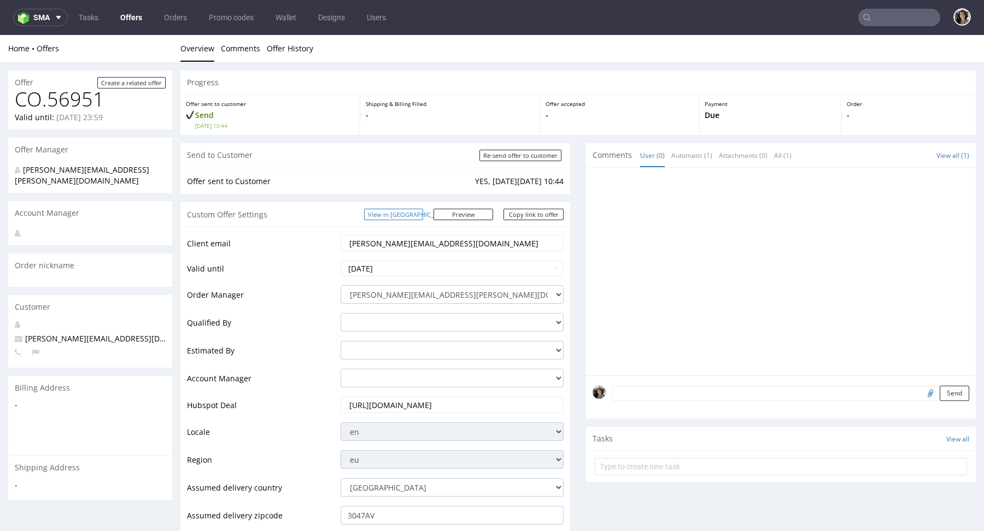
click at [423, 214] on link "View in [GEOGRAPHIC_DATA]" at bounding box center [393, 214] width 59 height 11
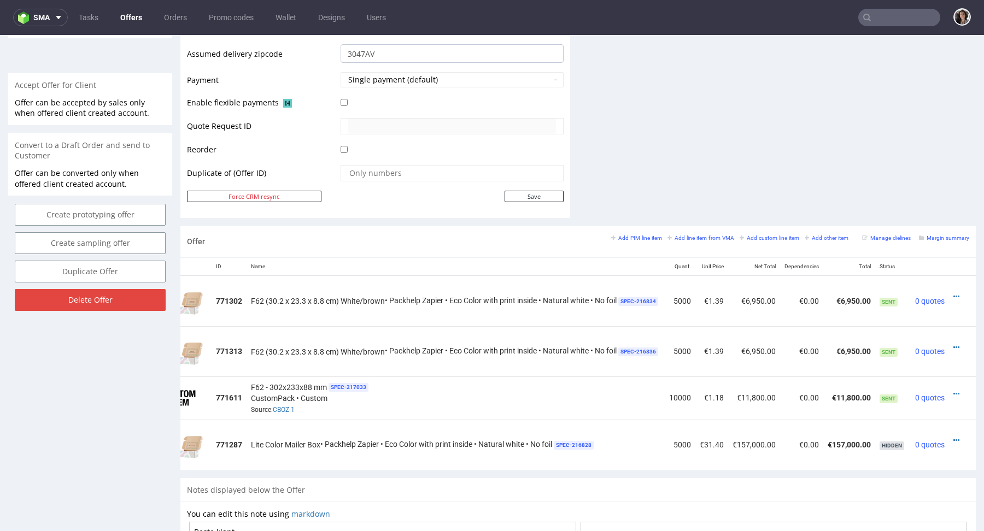
scroll to position [0, 51]
click at [954, 439] on icon at bounding box center [957, 441] width 6 height 8
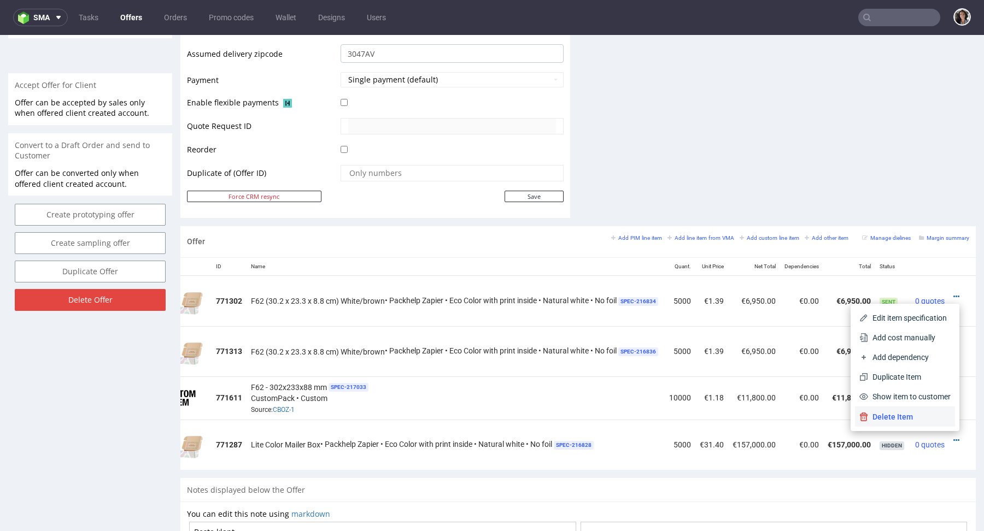
click at [912, 415] on span "Delete Item" at bounding box center [909, 417] width 83 height 11
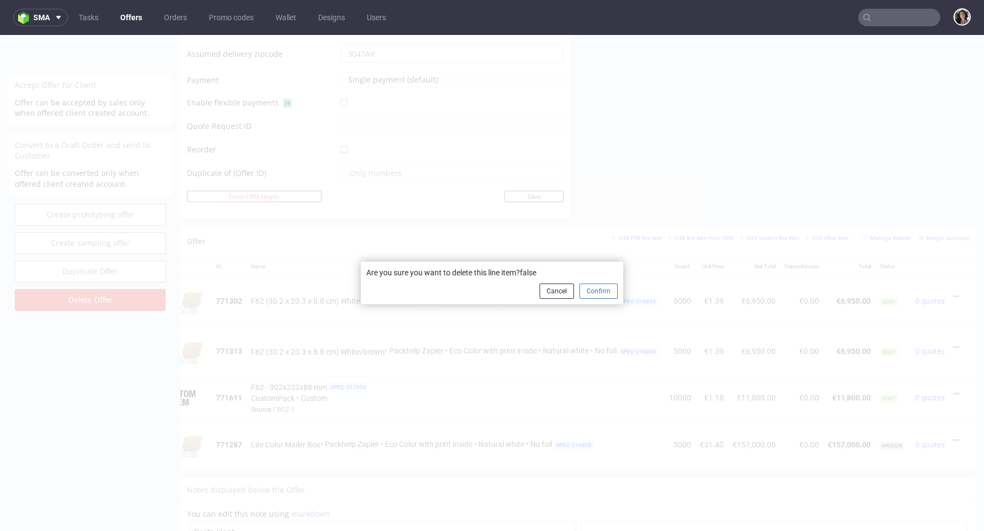
click at [588, 293] on button "Confirm" at bounding box center [599, 291] width 38 height 15
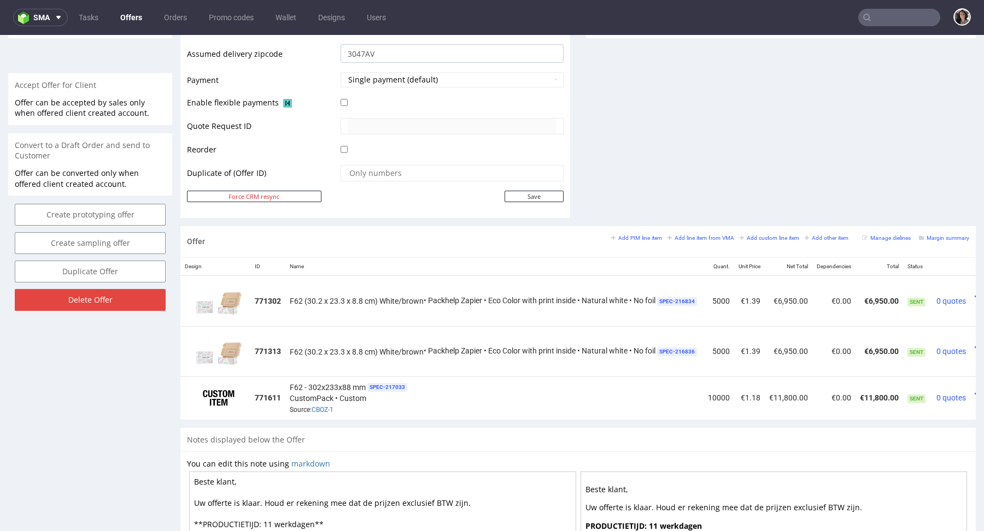
scroll to position [0, 0]
